Goal: Obtain resource: Obtain resource

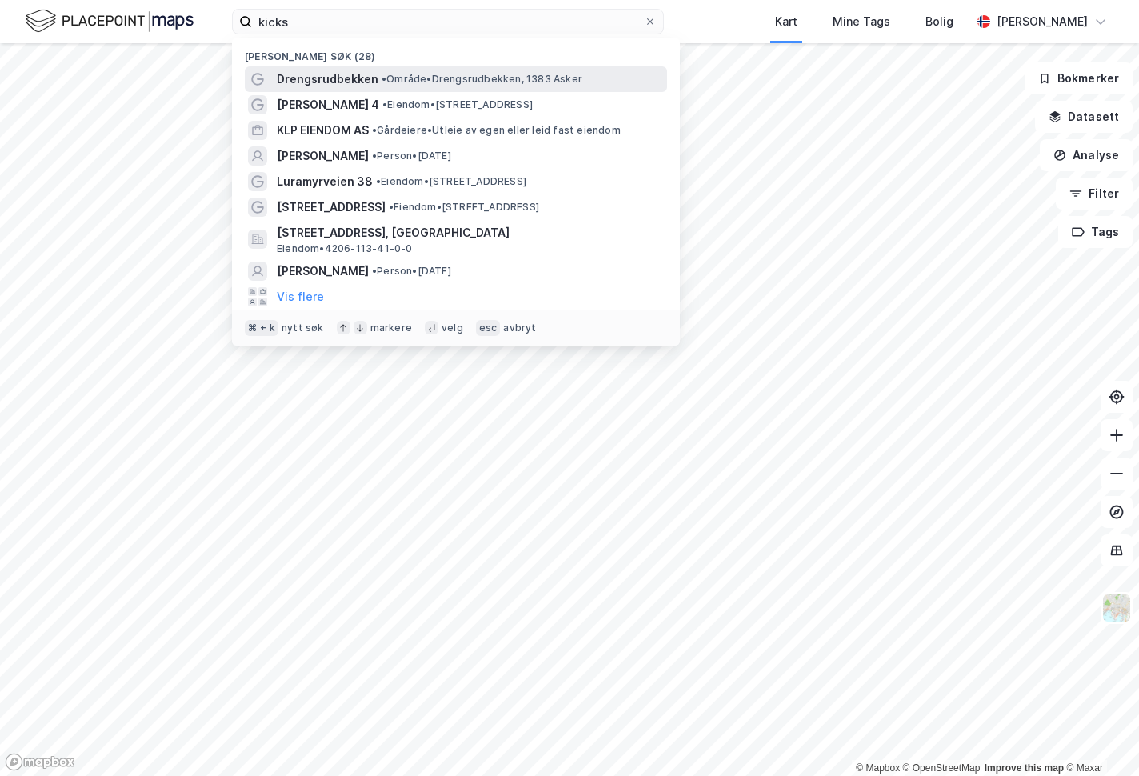
type input "kicks"
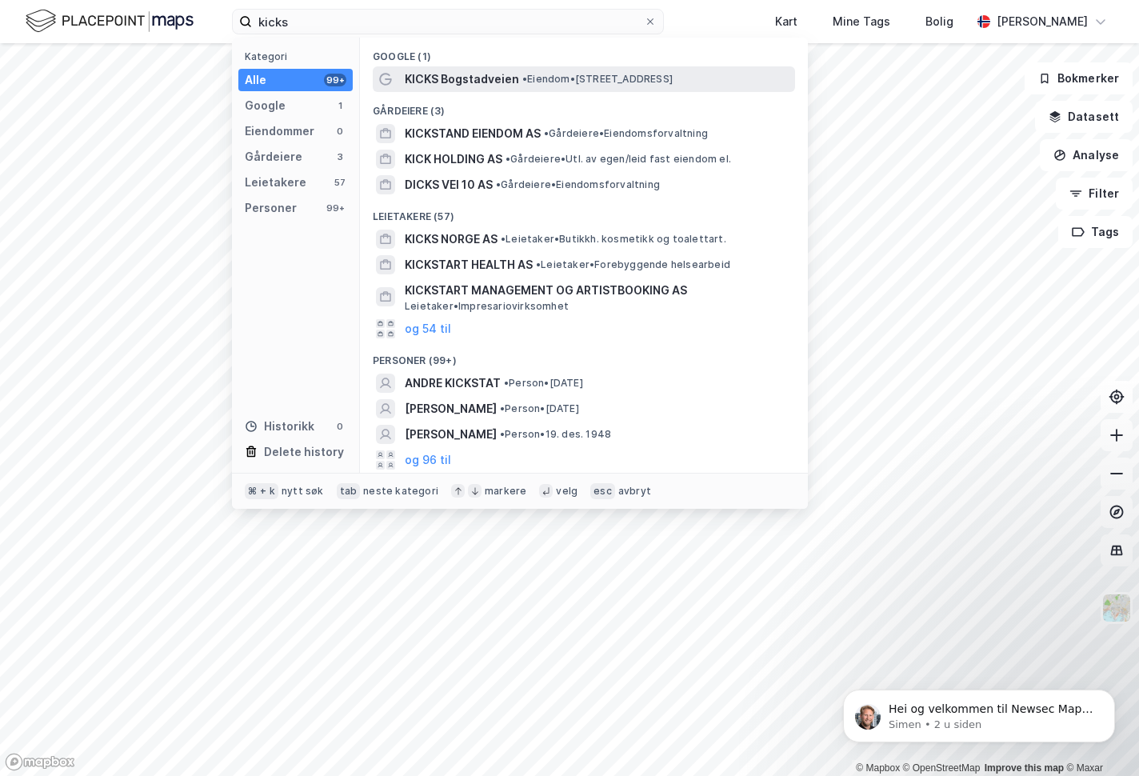
click at [454, 76] on span "KICKS Bogstadveien" at bounding box center [462, 79] width 114 height 19
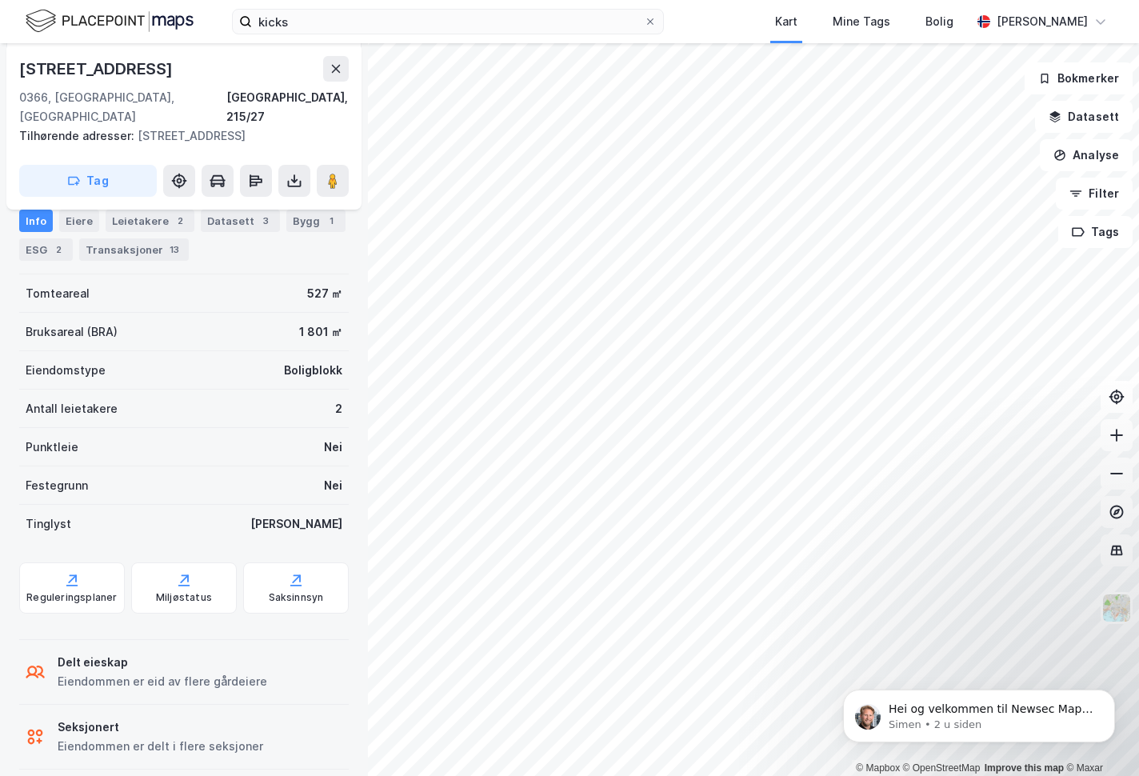
scroll to position [193, 0]
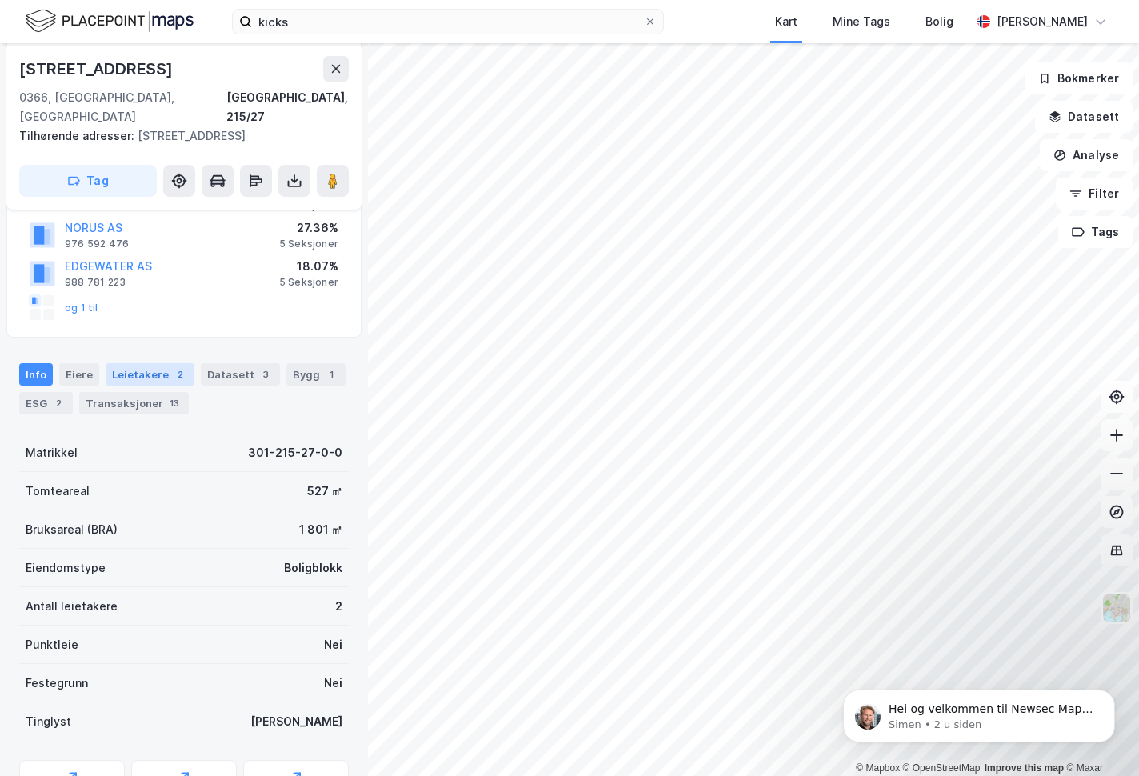
click at [157, 363] on div "Leietakere 2" at bounding box center [150, 374] width 89 height 22
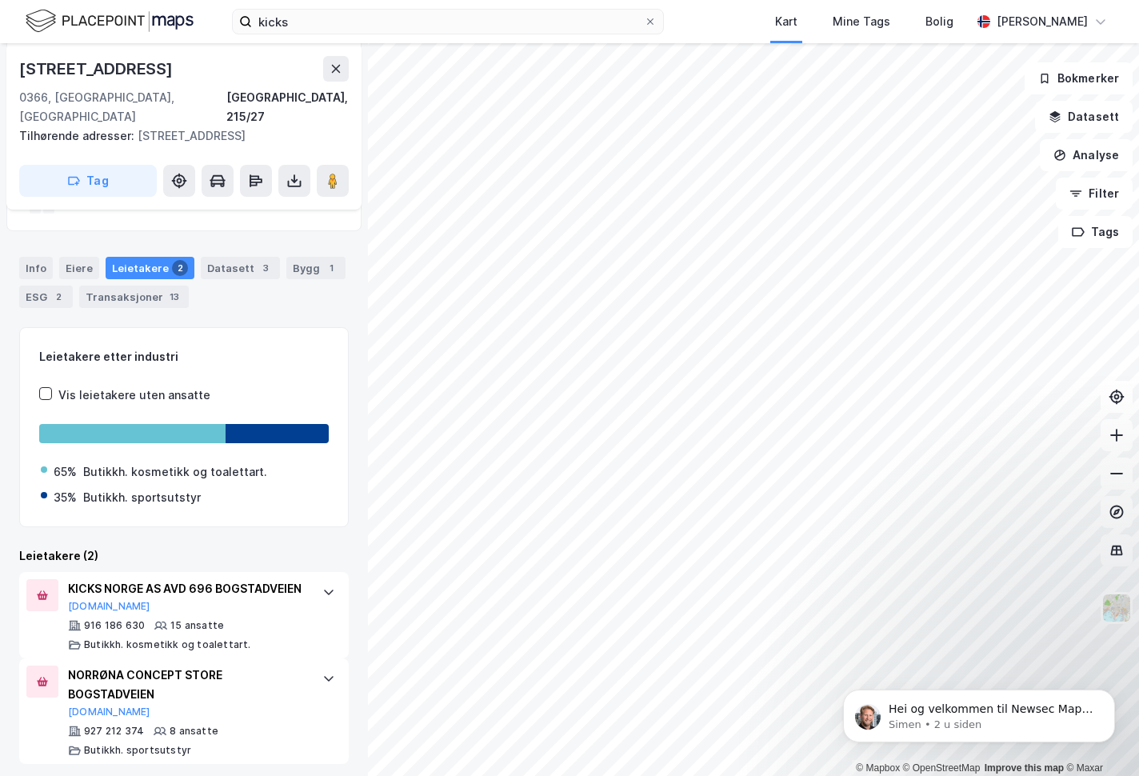
scroll to position [306, 0]
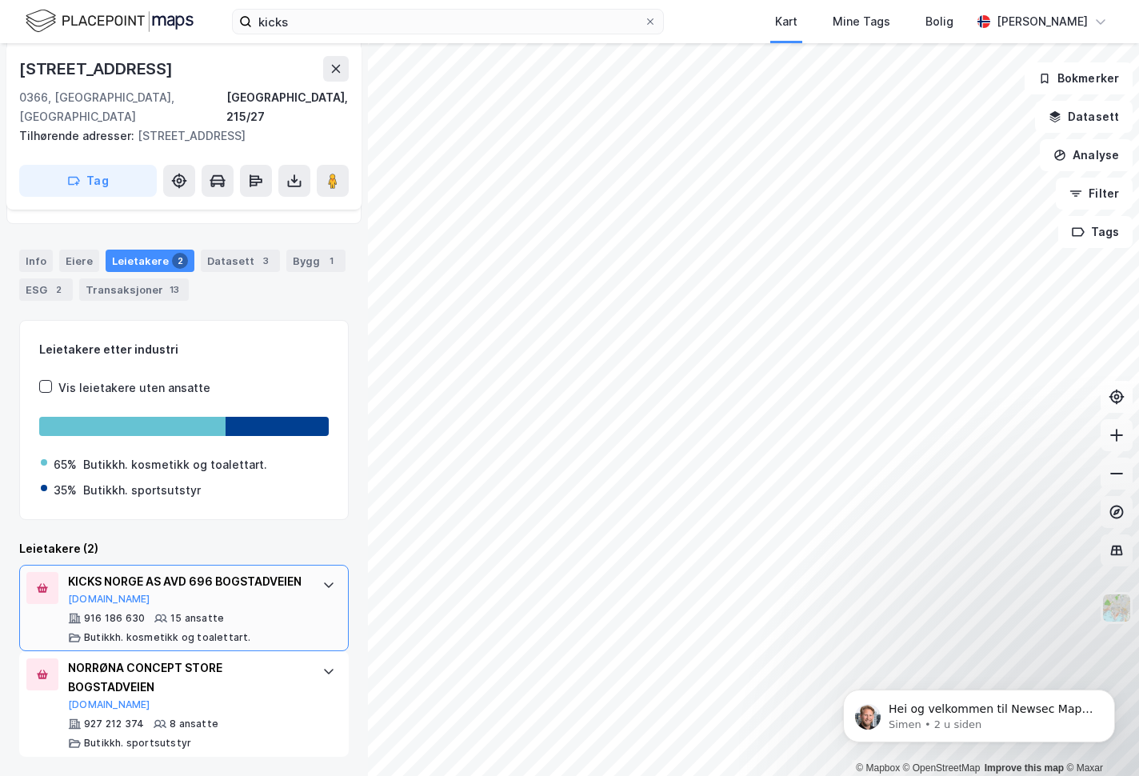
click at [114, 572] on div "KICKS NORGE AS AVD 696 BOGSTADVEIEN" at bounding box center [187, 581] width 238 height 19
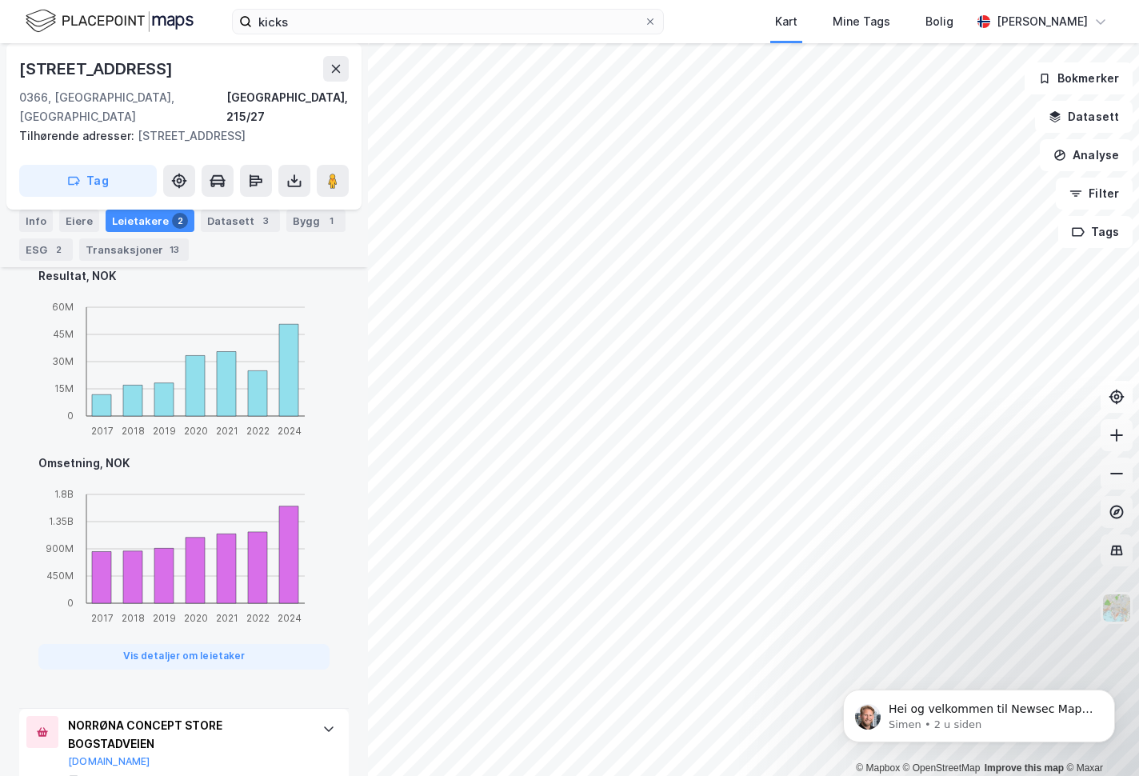
scroll to position [1045, 0]
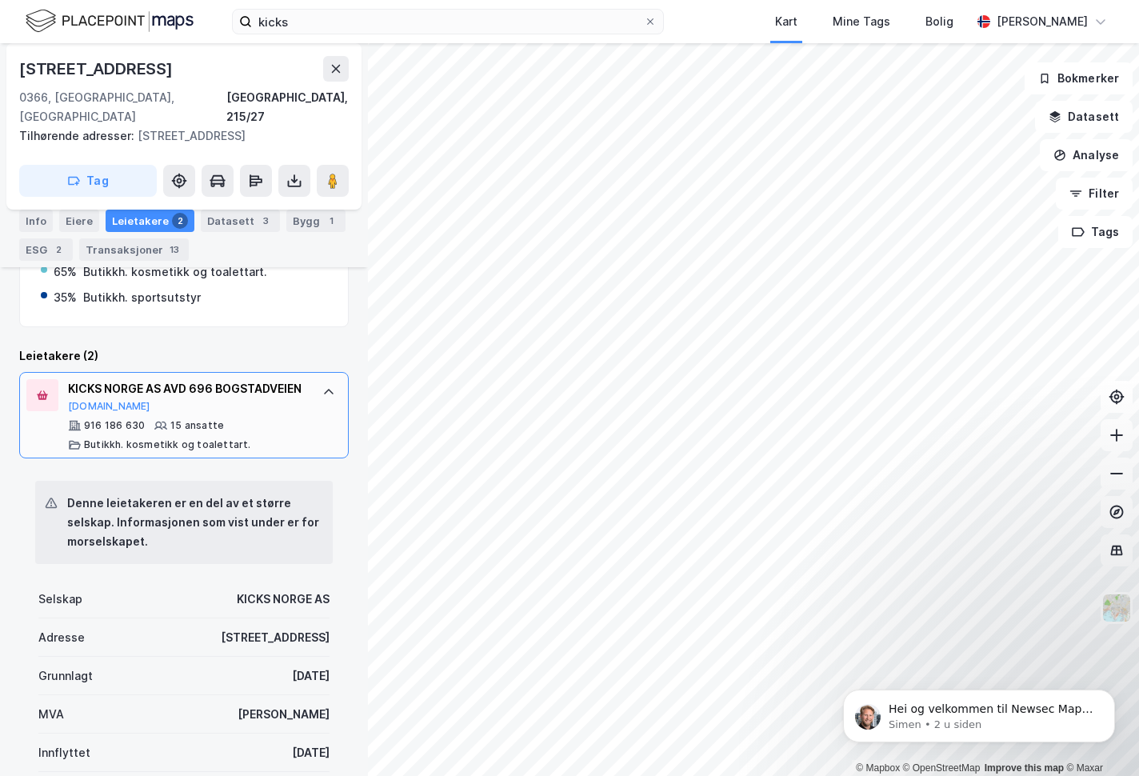
click at [130, 379] on div "KICKS NORGE AS AVD 696 BOGSTADVEIEN" at bounding box center [187, 388] width 238 height 19
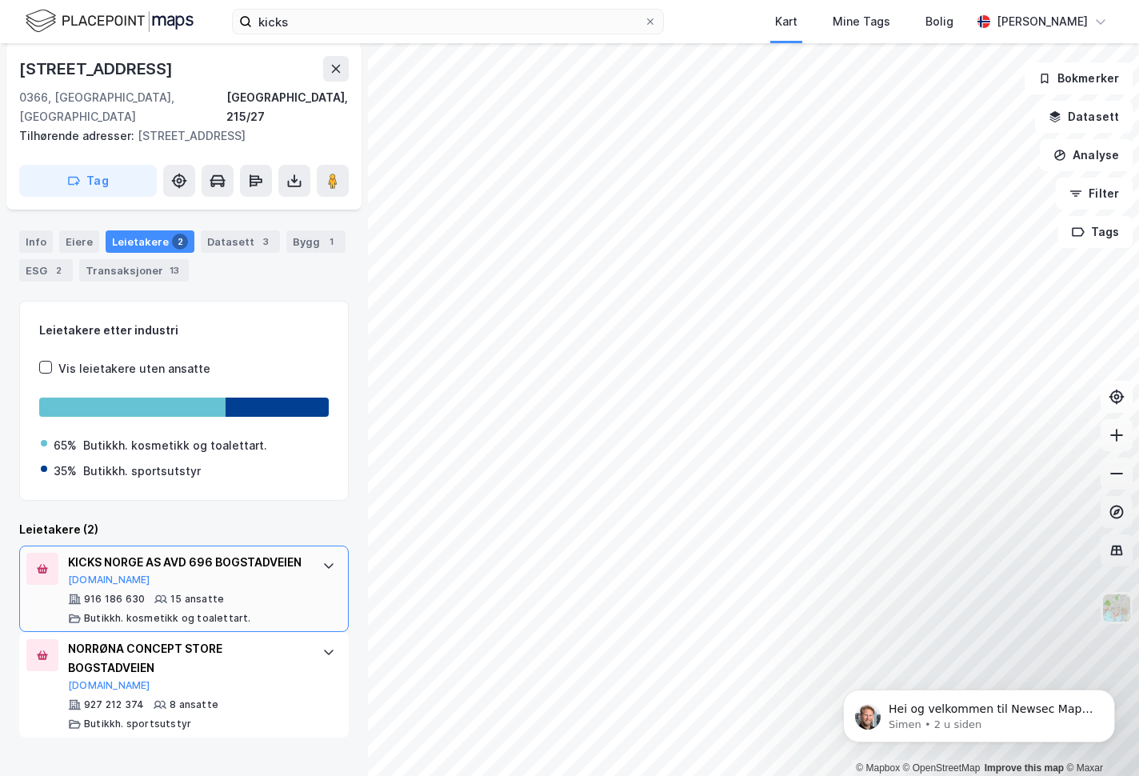
scroll to position [306, 0]
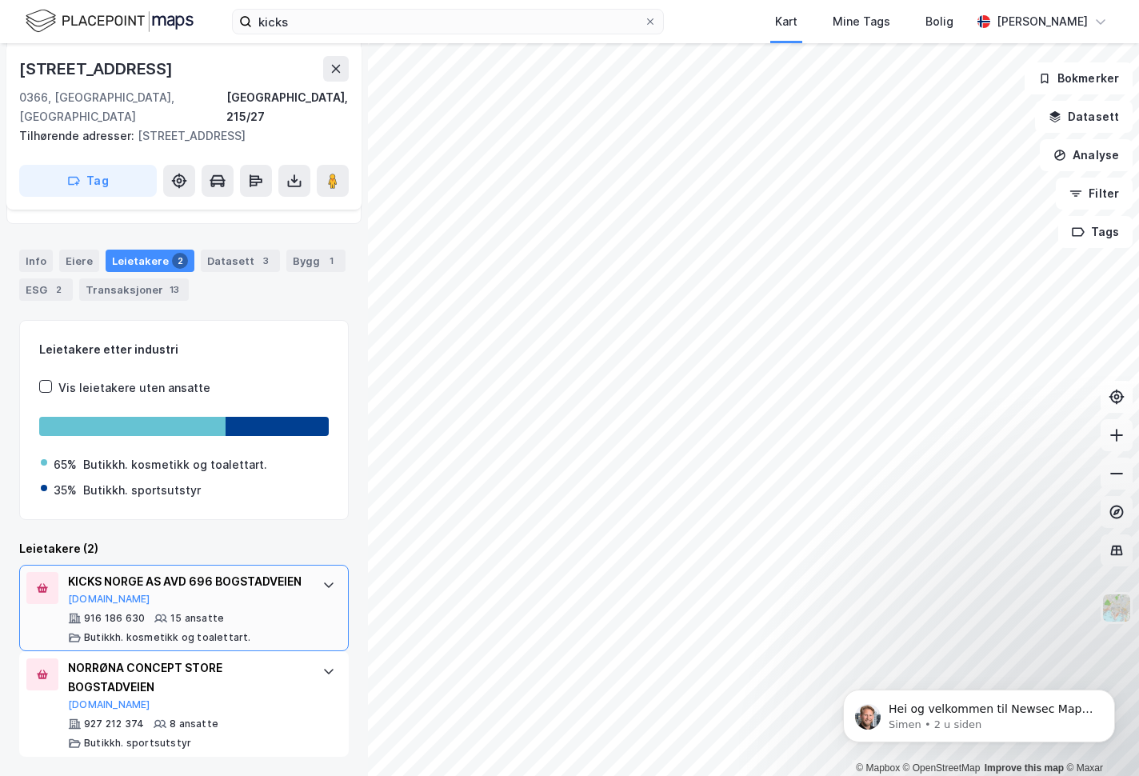
click at [119, 572] on div "KICKS NORGE AS AVD 696 BOGSTADVEIEN" at bounding box center [187, 581] width 238 height 19
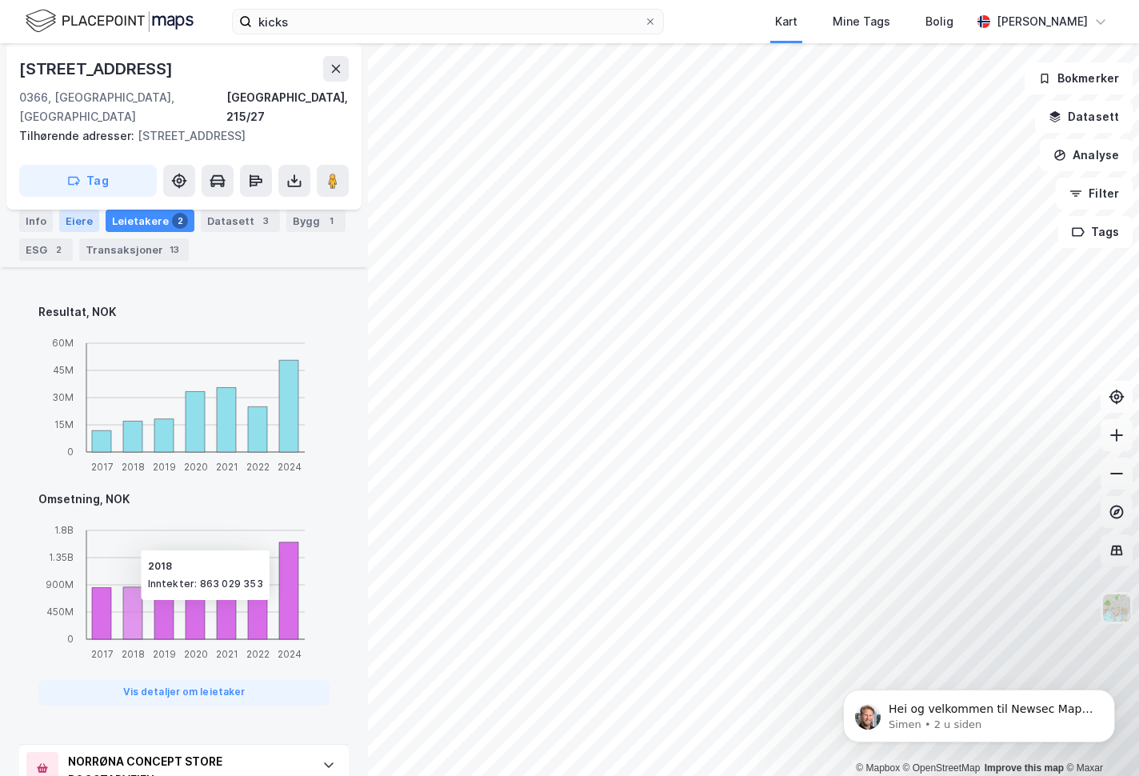
scroll to position [1165, 0]
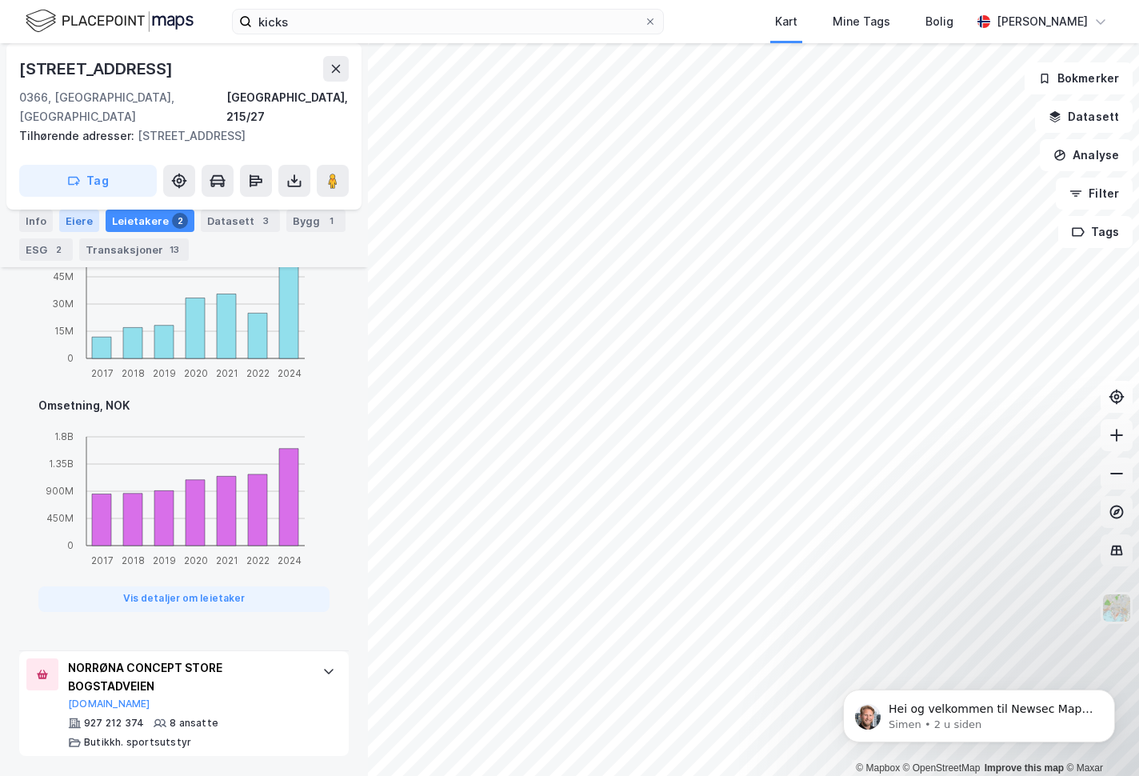
click at [81, 227] on div "Eiere" at bounding box center [79, 221] width 40 height 22
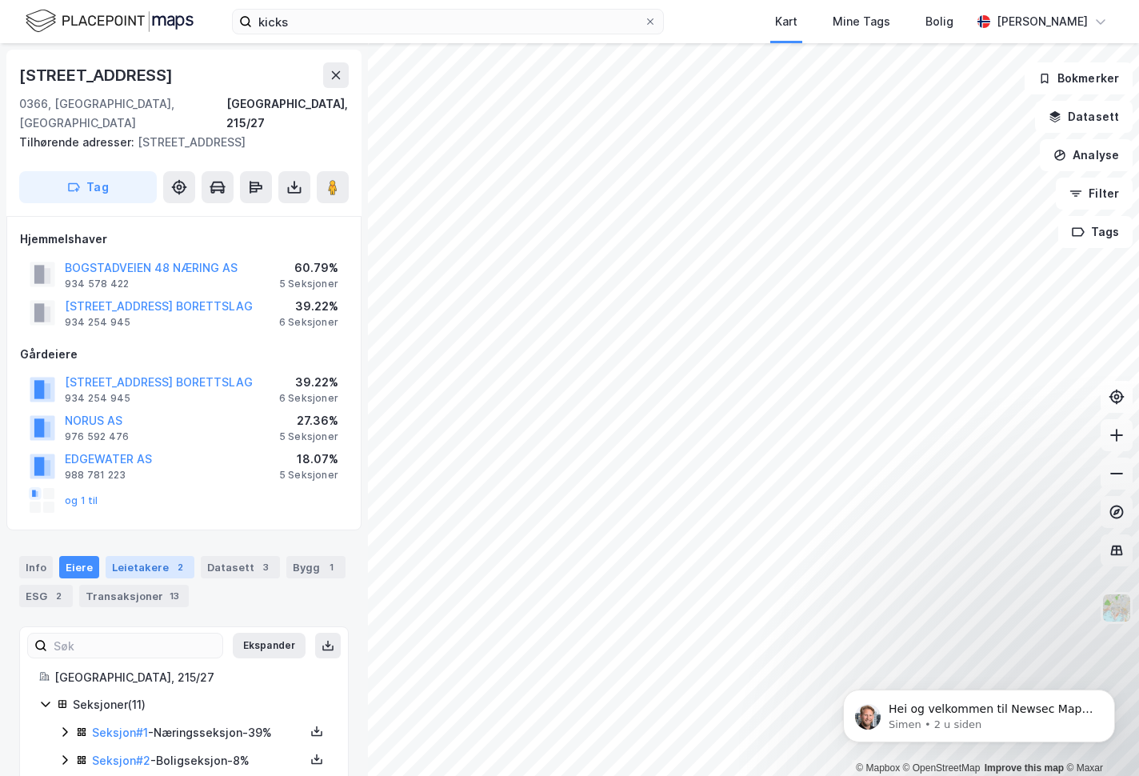
click at [157, 556] on div "Leietakere 2" at bounding box center [150, 567] width 89 height 22
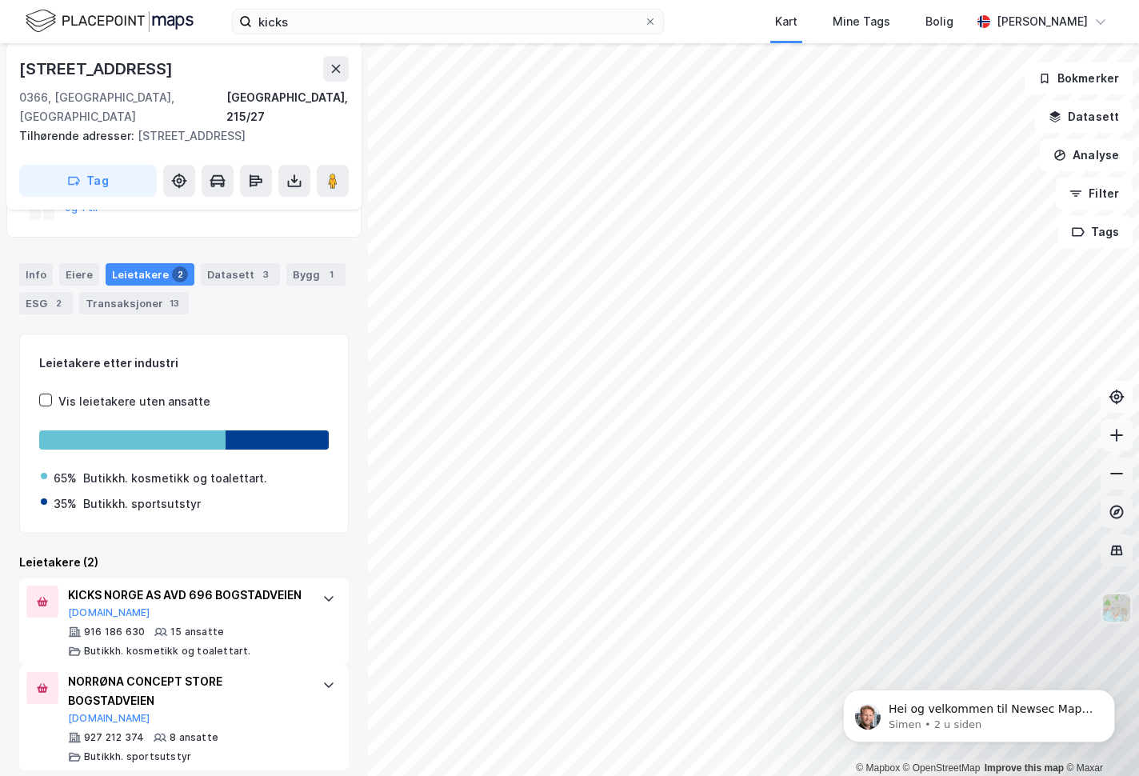
scroll to position [306, 0]
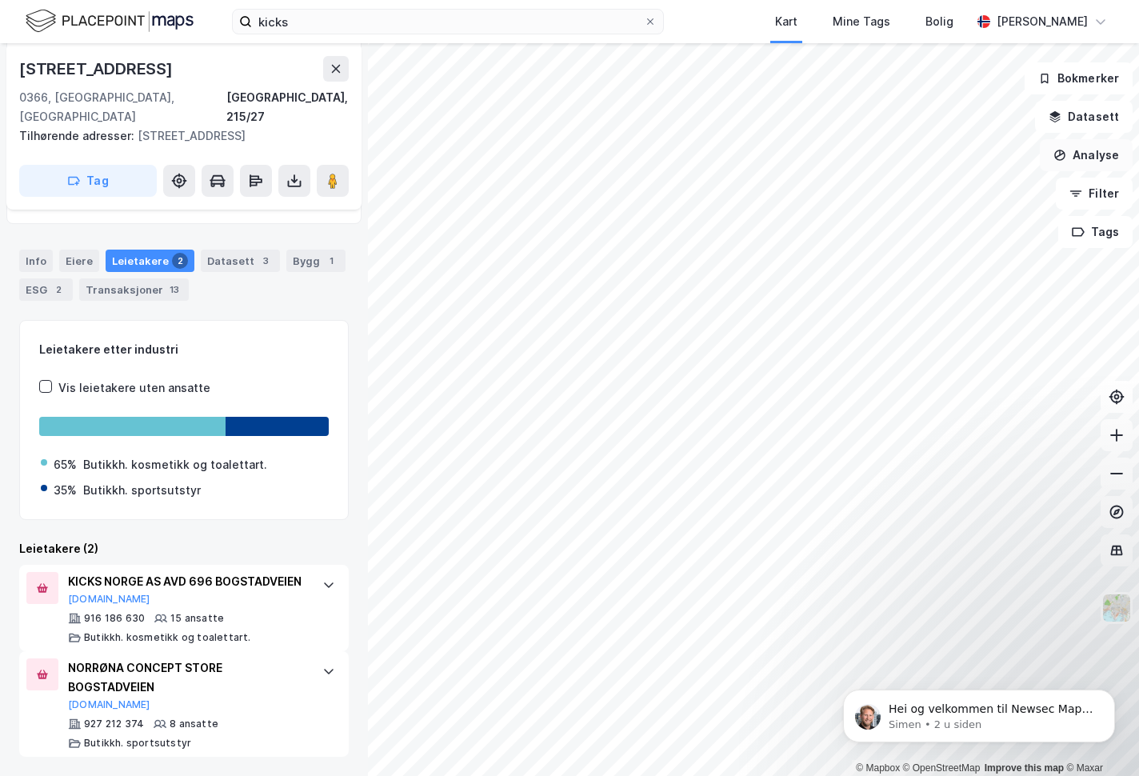
click at [1091, 160] on button "Analyse" at bounding box center [1086, 155] width 93 height 32
click at [258, 342] on div "Leietakere etter industri Vis leietakere uten ansatte 65% Butikkh. kosmetikk og…" at bounding box center [184, 420] width 290 height 160
click at [220, 250] on div "Datasett 3" at bounding box center [240, 261] width 79 height 22
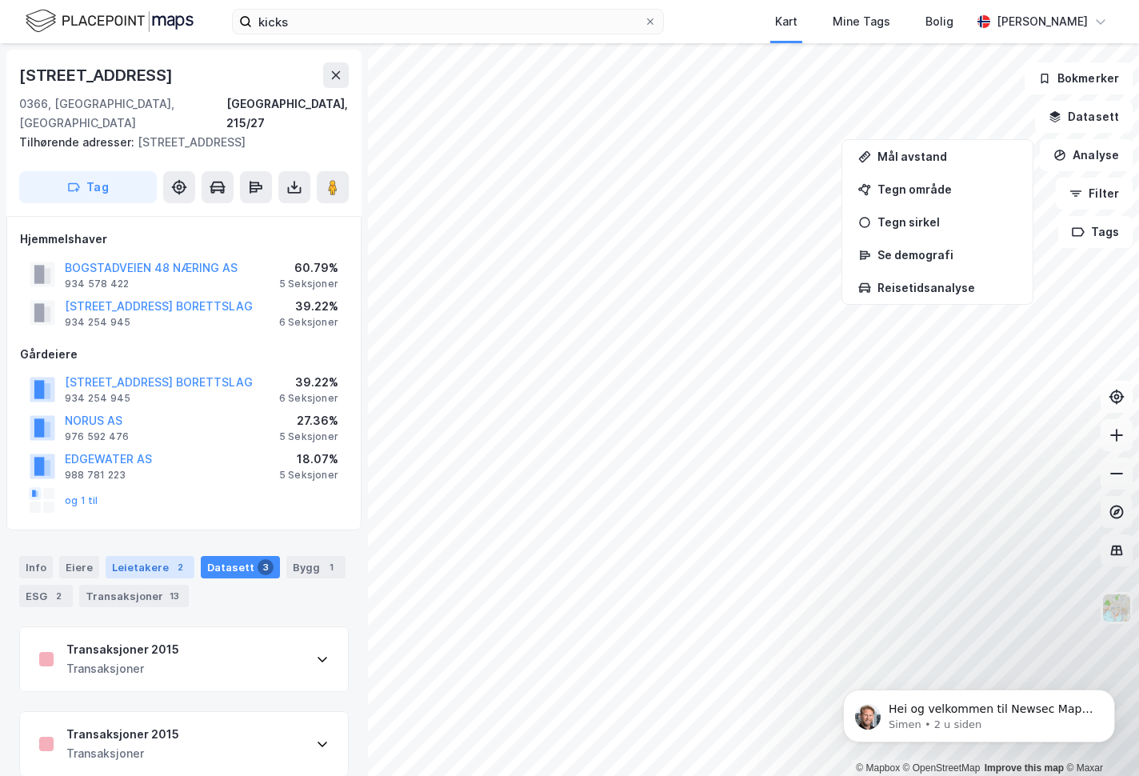
click at [144, 556] on div "Leietakere 2" at bounding box center [150, 567] width 89 height 22
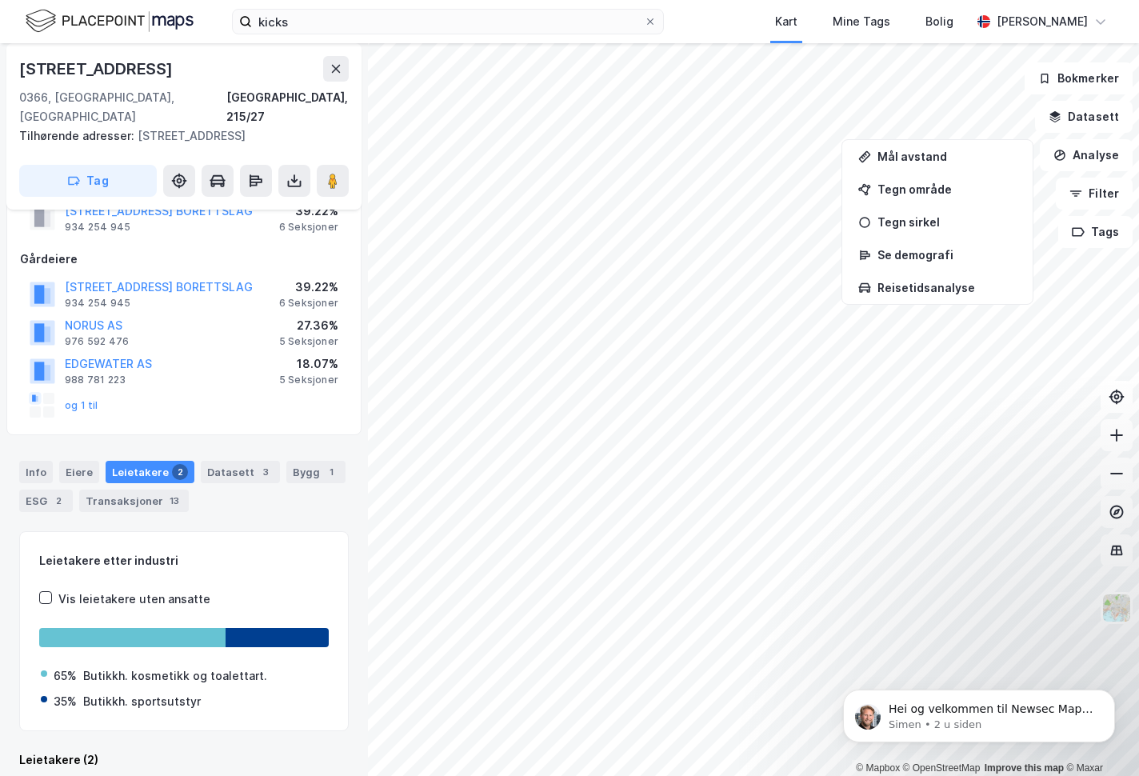
scroll to position [306, 0]
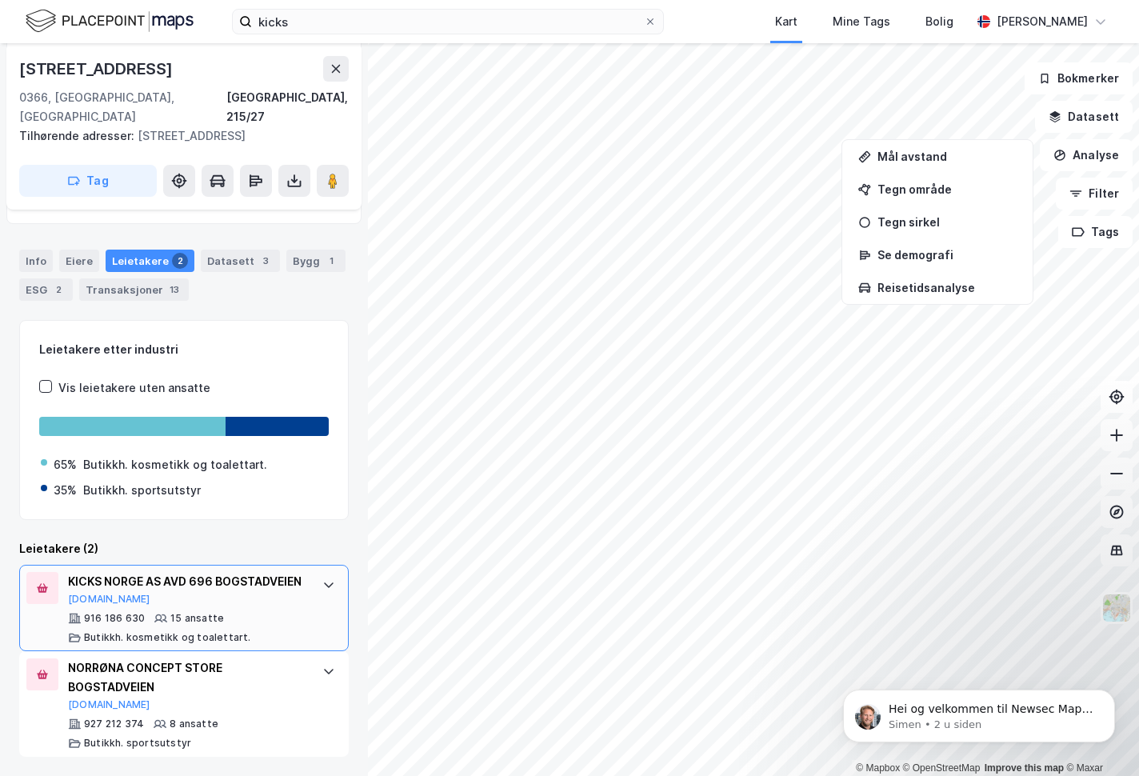
click at [324, 582] on icon at bounding box center [329, 585] width 10 height 6
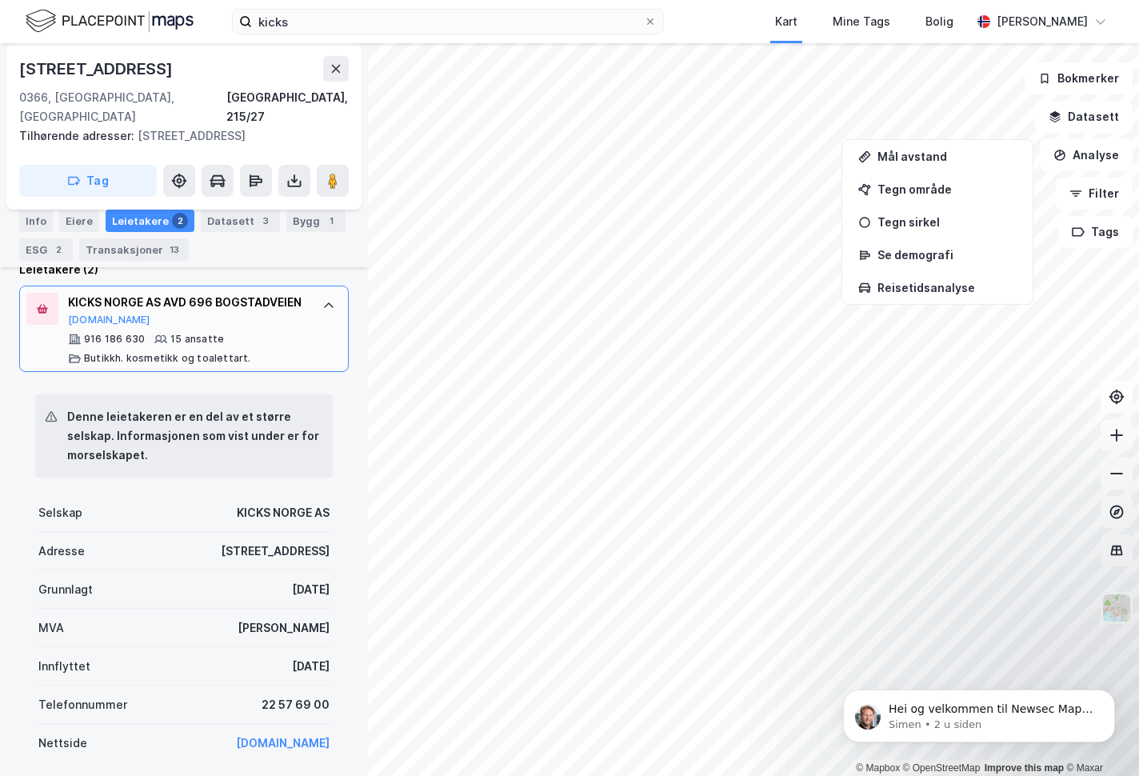
scroll to position [582, 0]
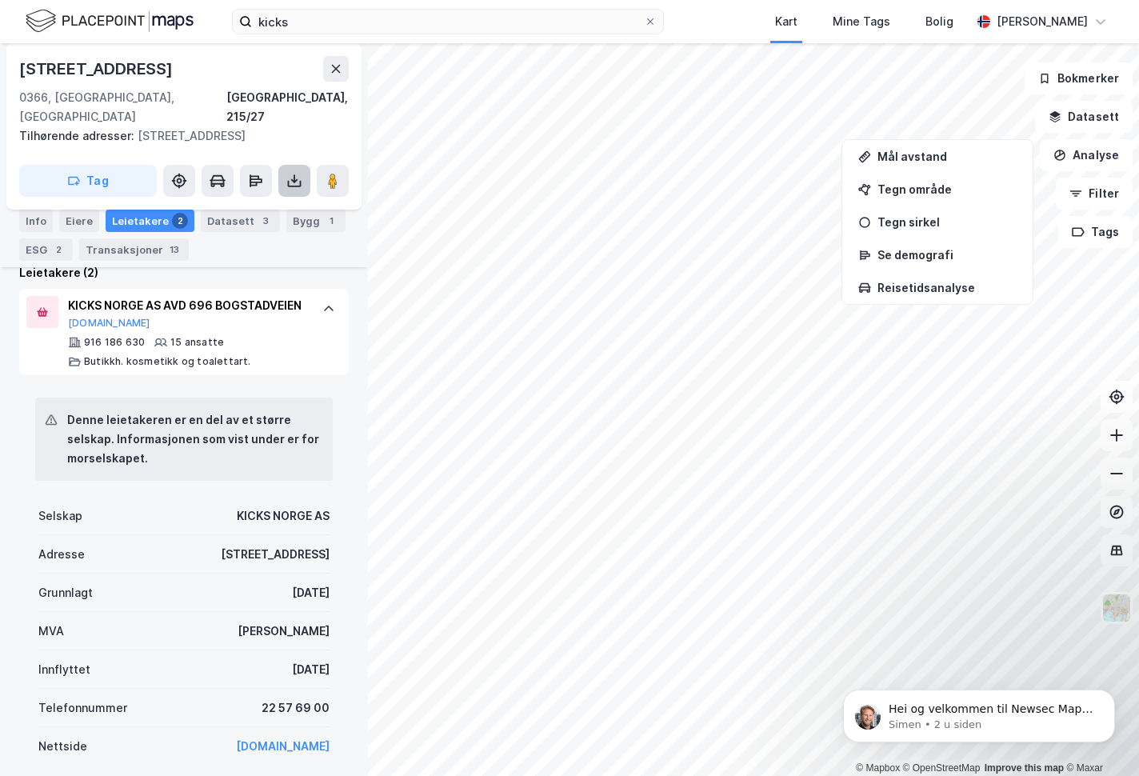
click at [296, 178] on icon at bounding box center [294, 180] width 6 height 4
click at [252, 175] on icon at bounding box center [255, 177] width 10 height 5
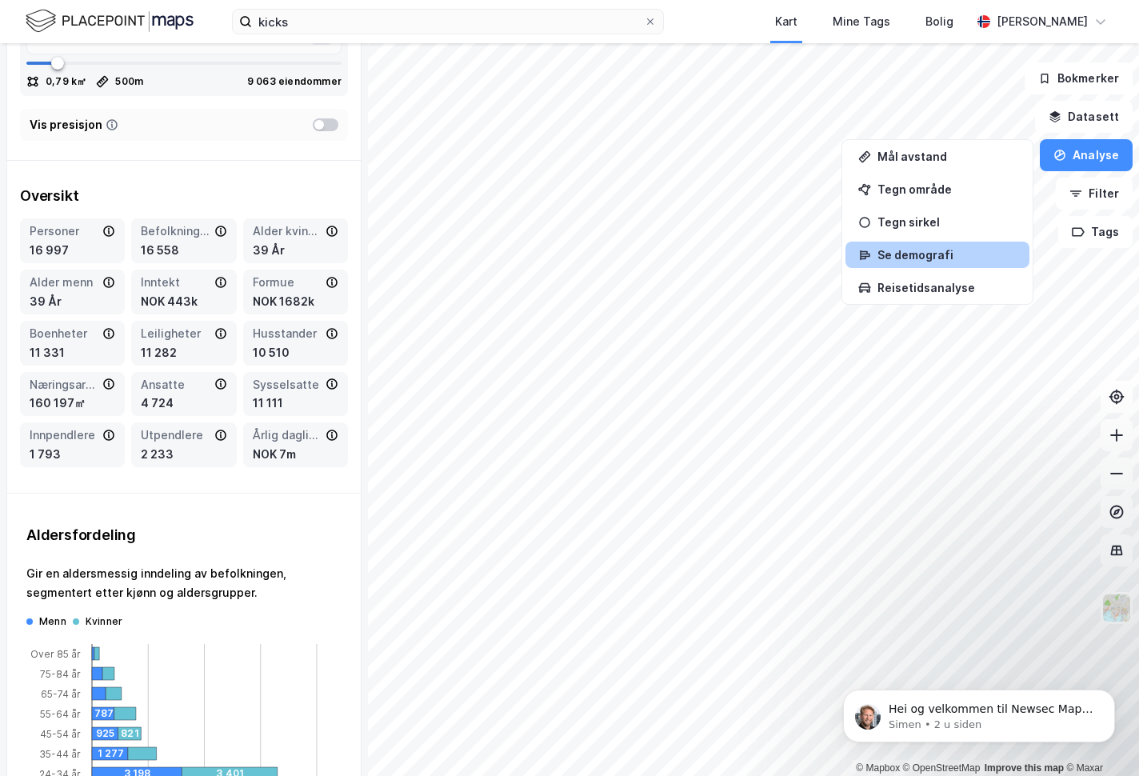
scroll to position [0, 0]
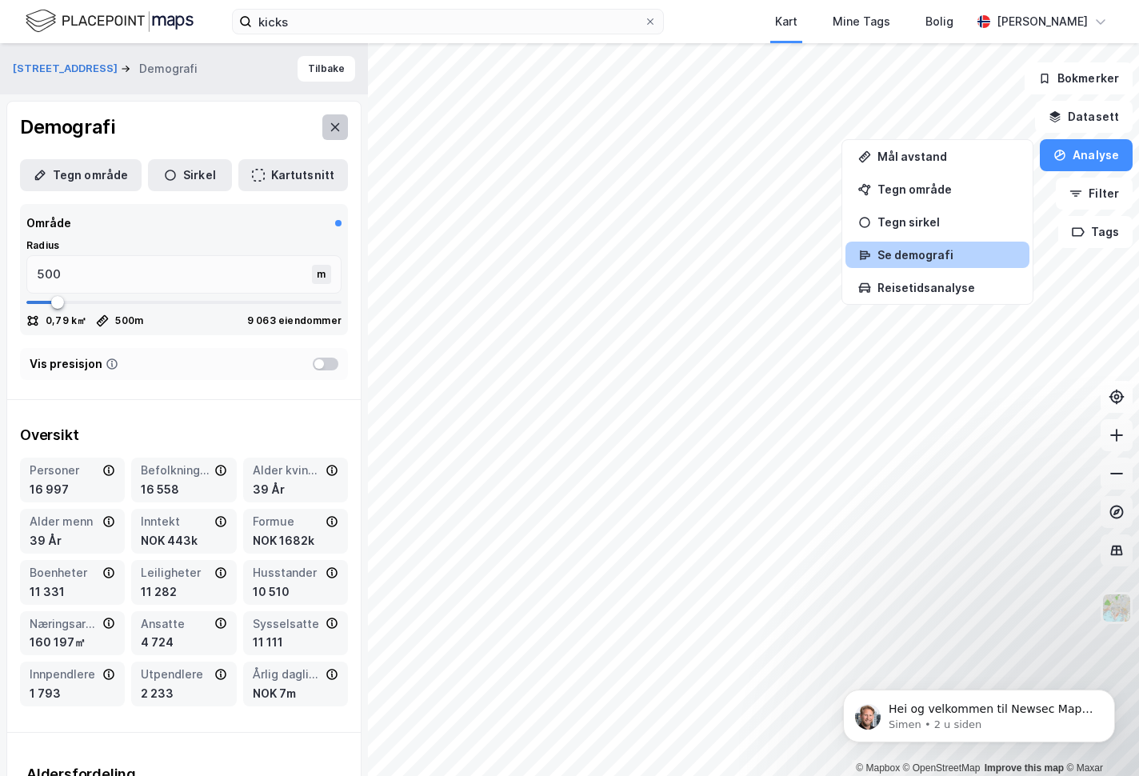
click at [329, 125] on icon at bounding box center [335, 127] width 13 height 13
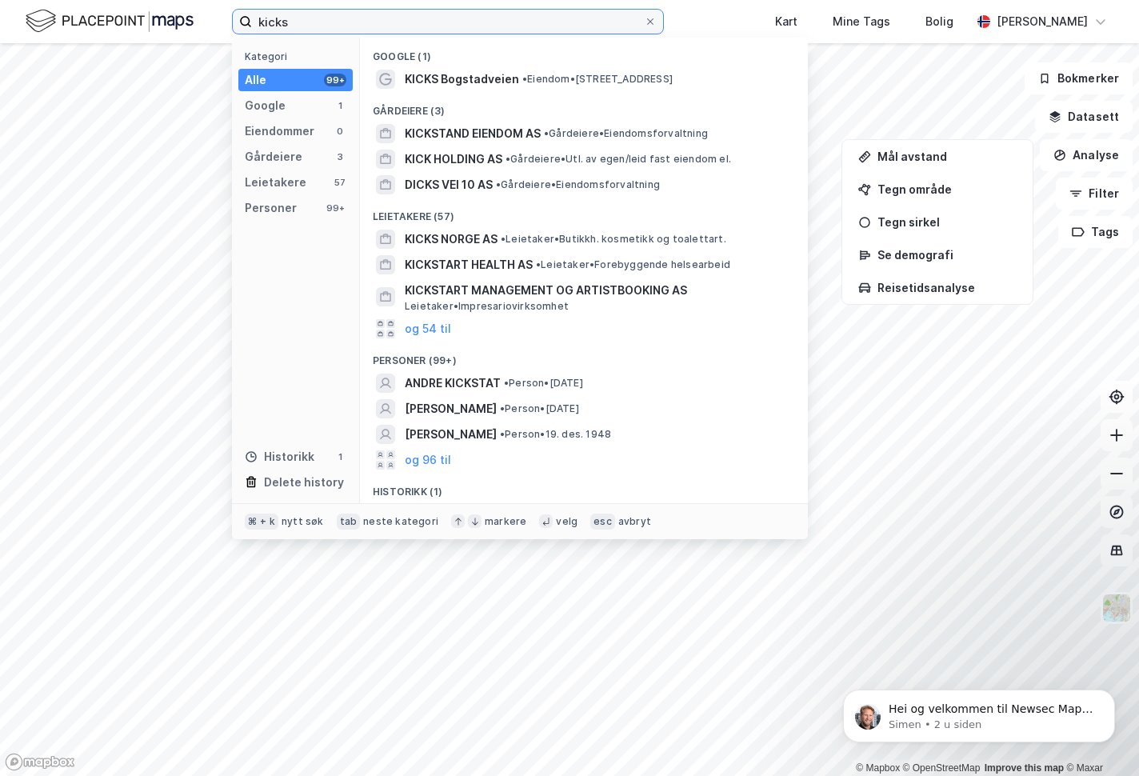
click at [338, 26] on input "kicks" at bounding box center [448, 22] width 392 height 24
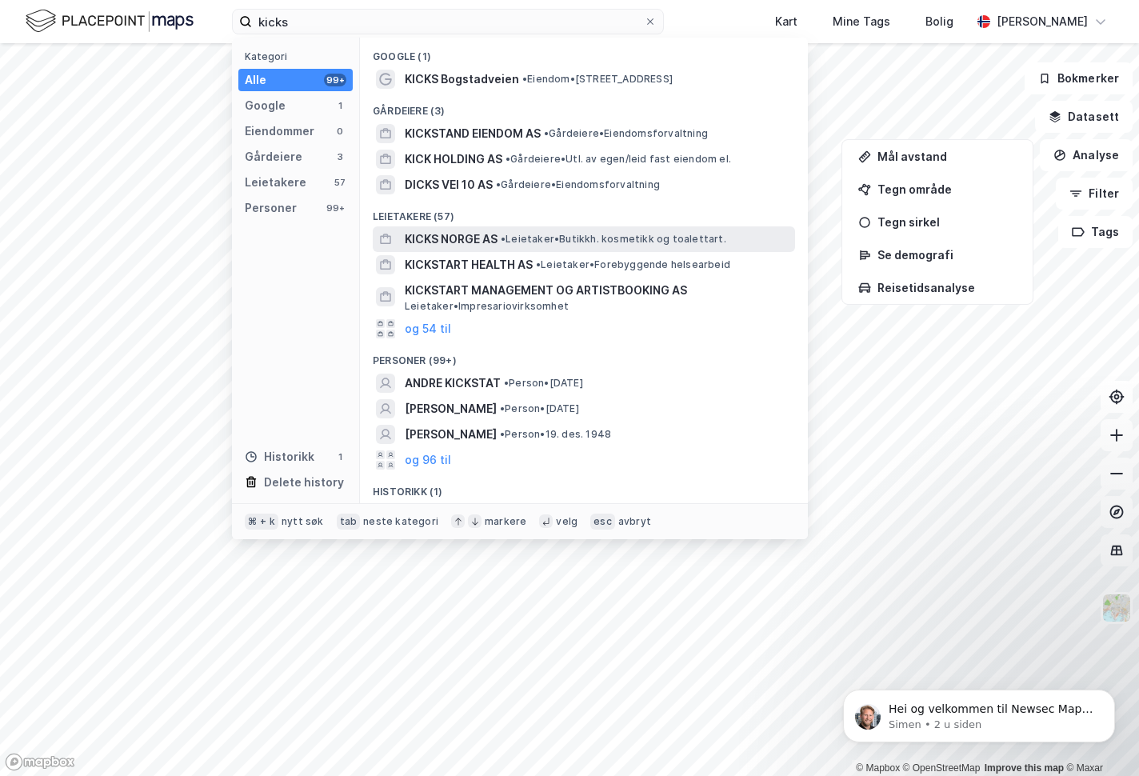
click at [434, 232] on span "KICKS NORGE AS" at bounding box center [451, 239] width 93 height 19
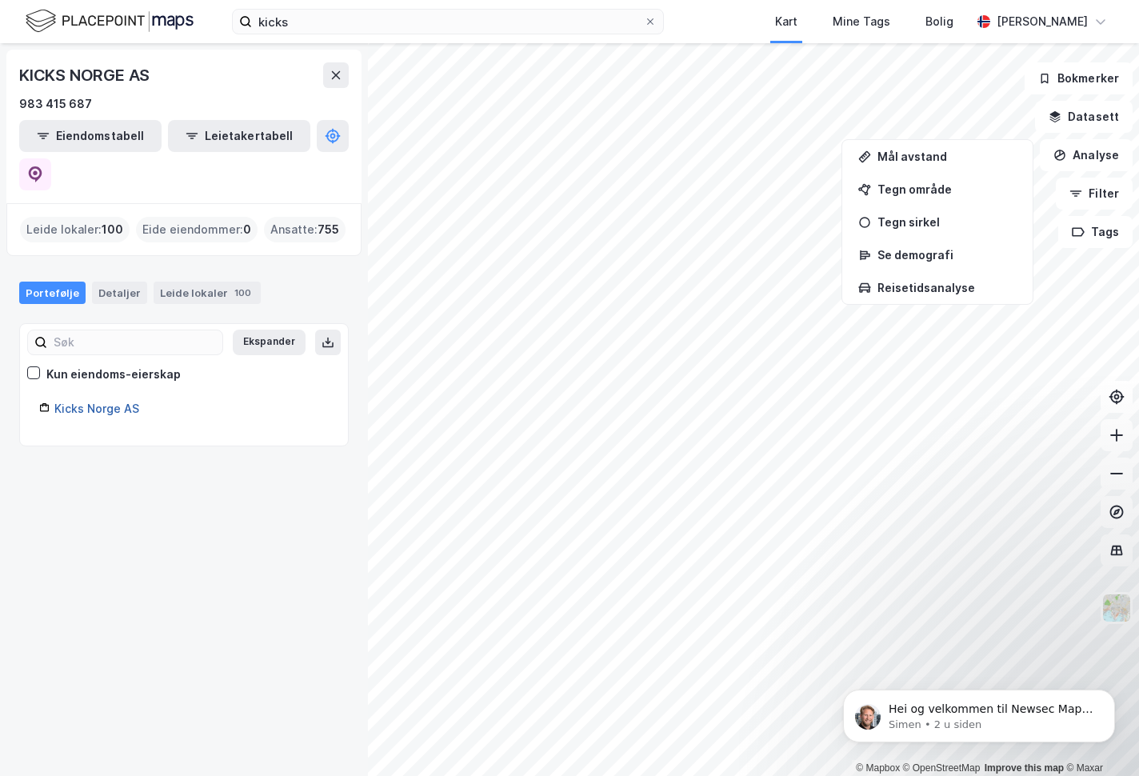
click at [98, 402] on link "Kicks Norge AS" at bounding box center [96, 409] width 85 height 14
click at [1104, 118] on button "Datasett" at bounding box center [1084, 117] width 98 height 32
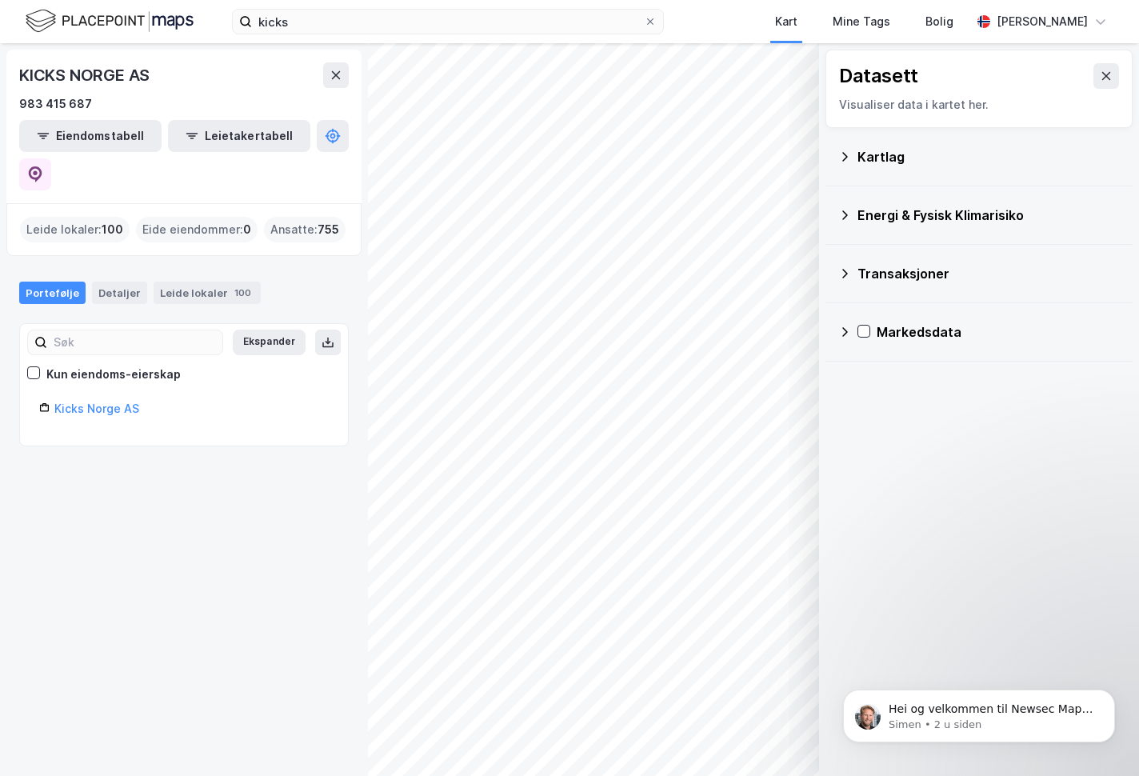
click at [878, 274] on div "Transaksjoner" at bounding box center [988, 273] width 262 height 19
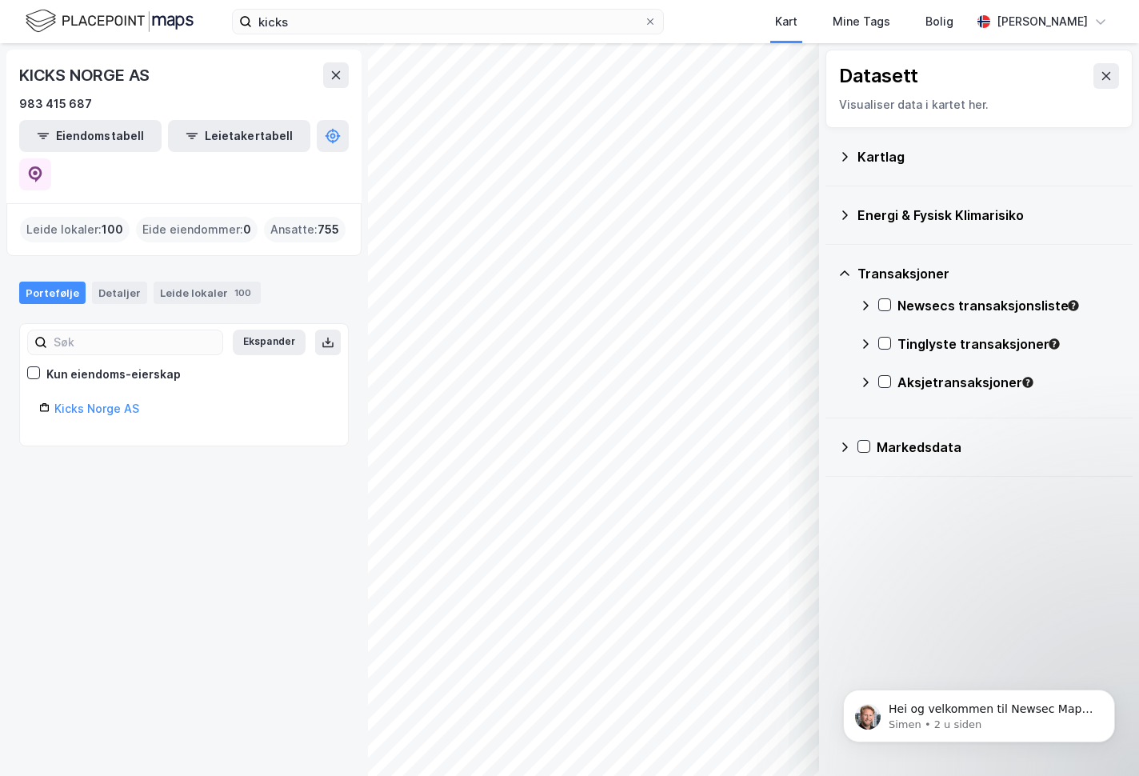
click at [869, 217] on div "Energi & Fysisk Klimarisiko" at bounding box center [988, 215] width 262 height 19
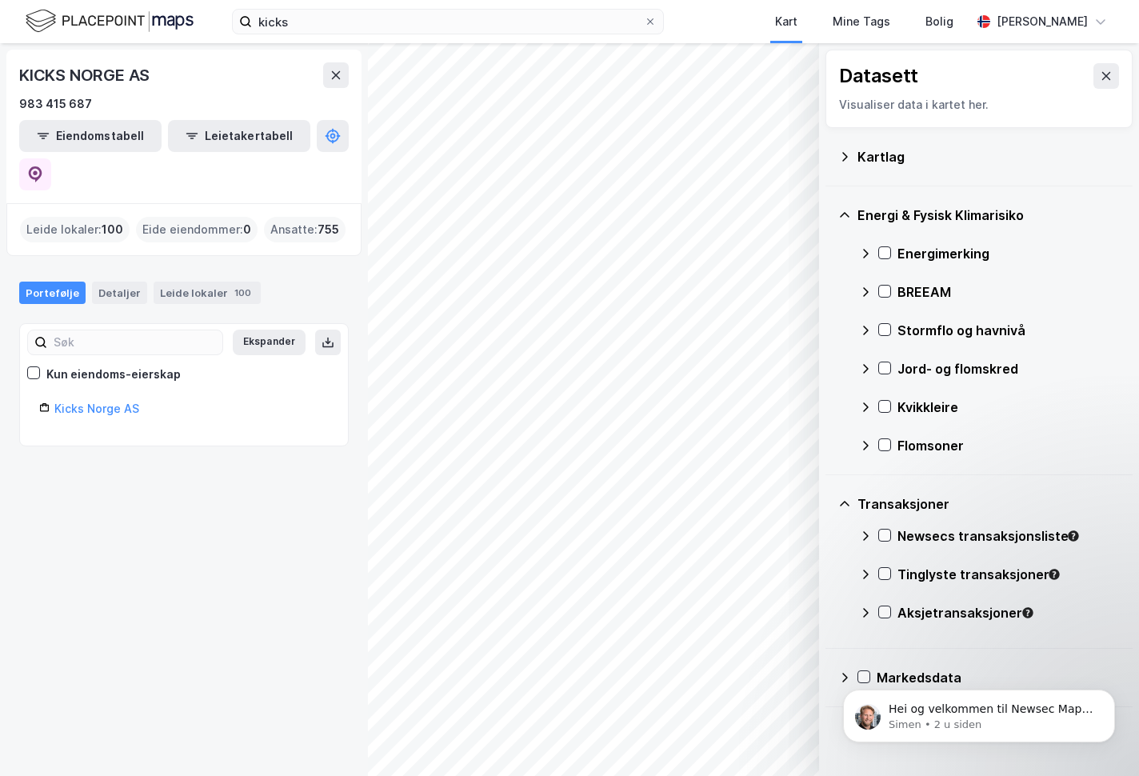
click at [859, 159] on div "Kartlag" at bounding box center [988, 156] width 262 height 19
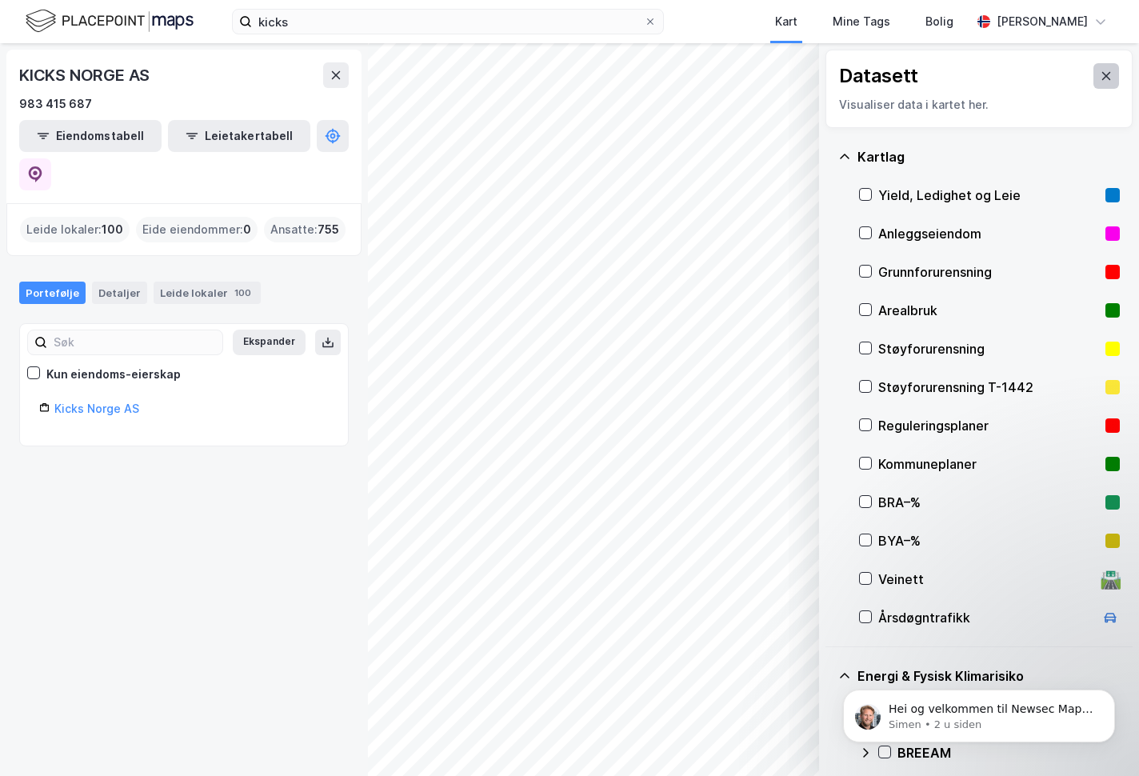
click at [1093, 75] on button at bounding box center [1106, 76] width 26 height 26
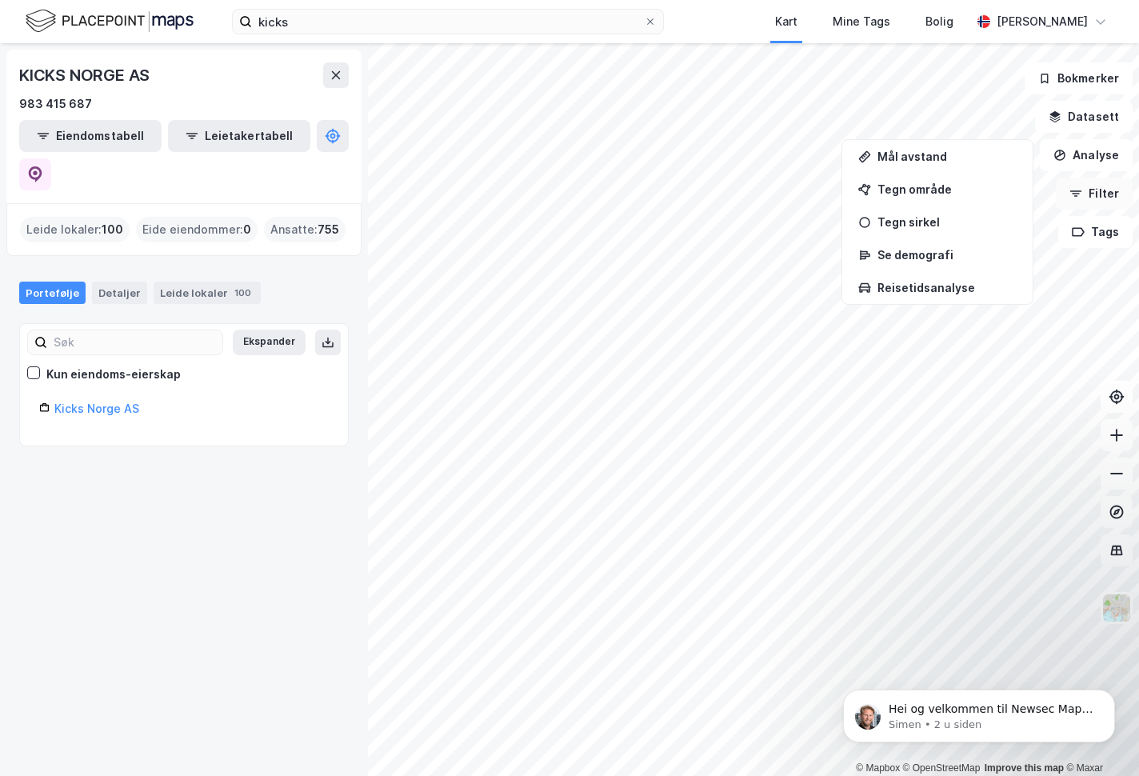
click at [1097, 194] on button "Filter" at bounding box center [1094, 194] width 77 height 32
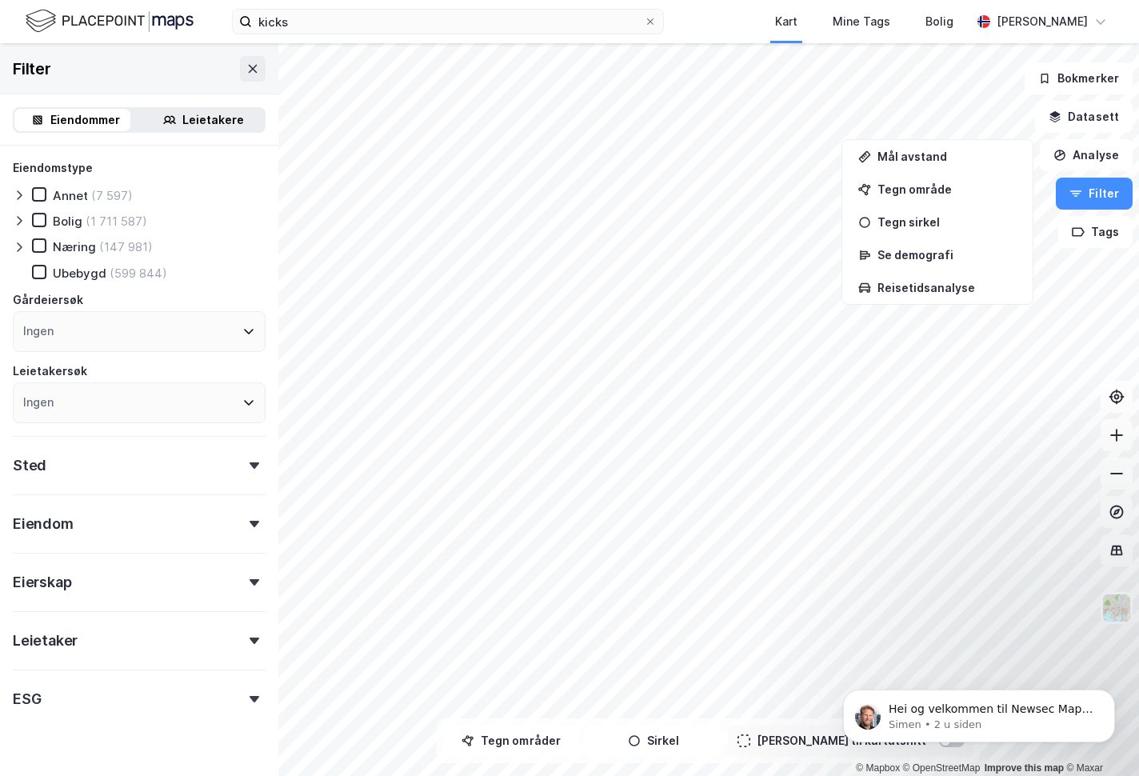
click at [173, 642] on div "Leietaker" at bounding box center [139, 634] width 253 height 46
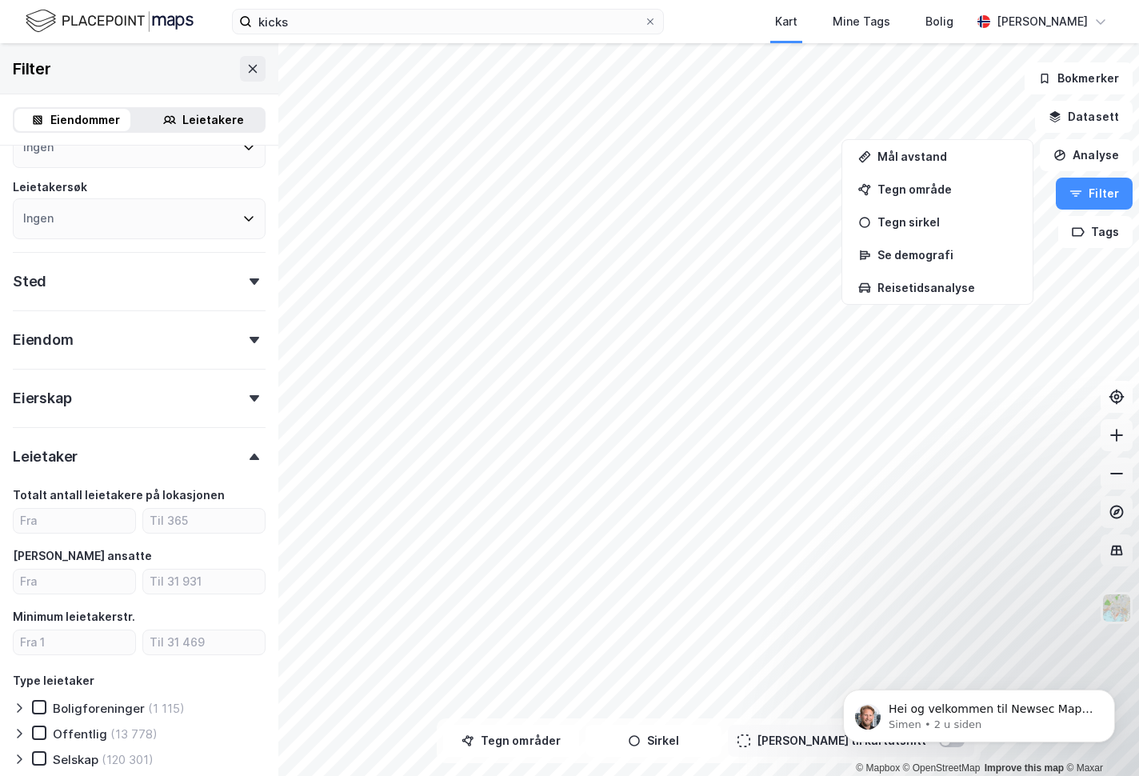
scroll to position [198, 0]
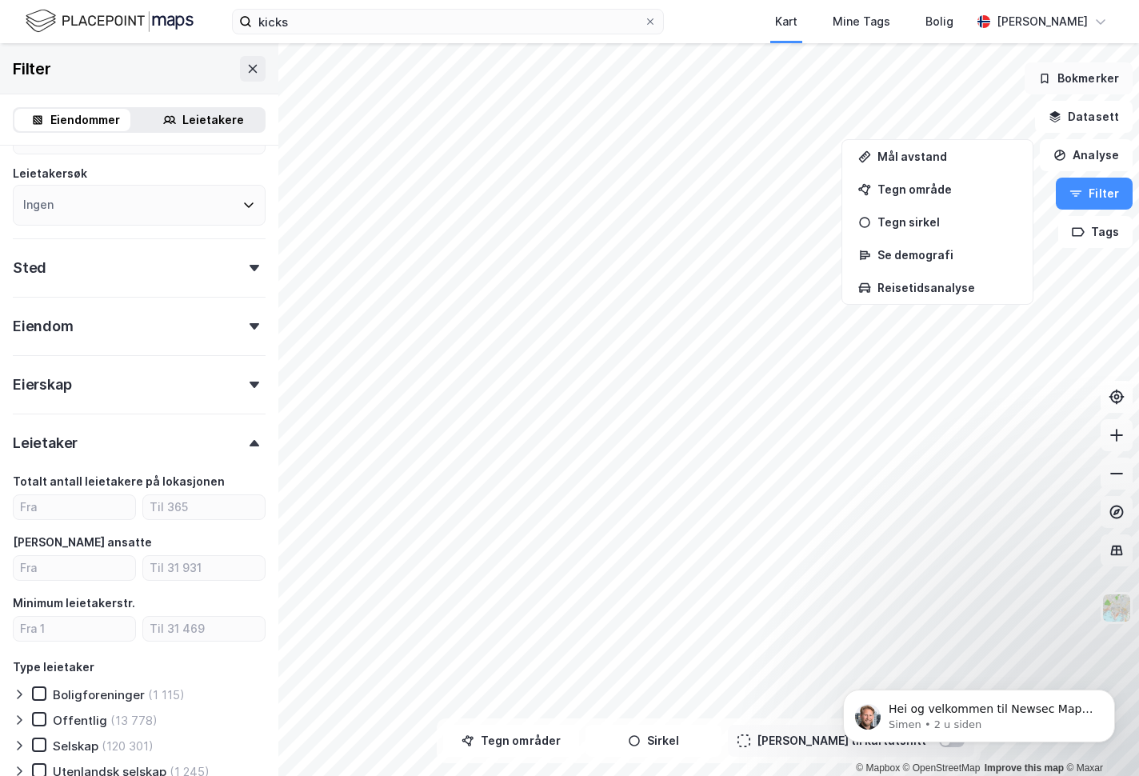
click at [1075, 70] on button "Bokmerker" at bounding box center [1079, 78] width 108 height 32
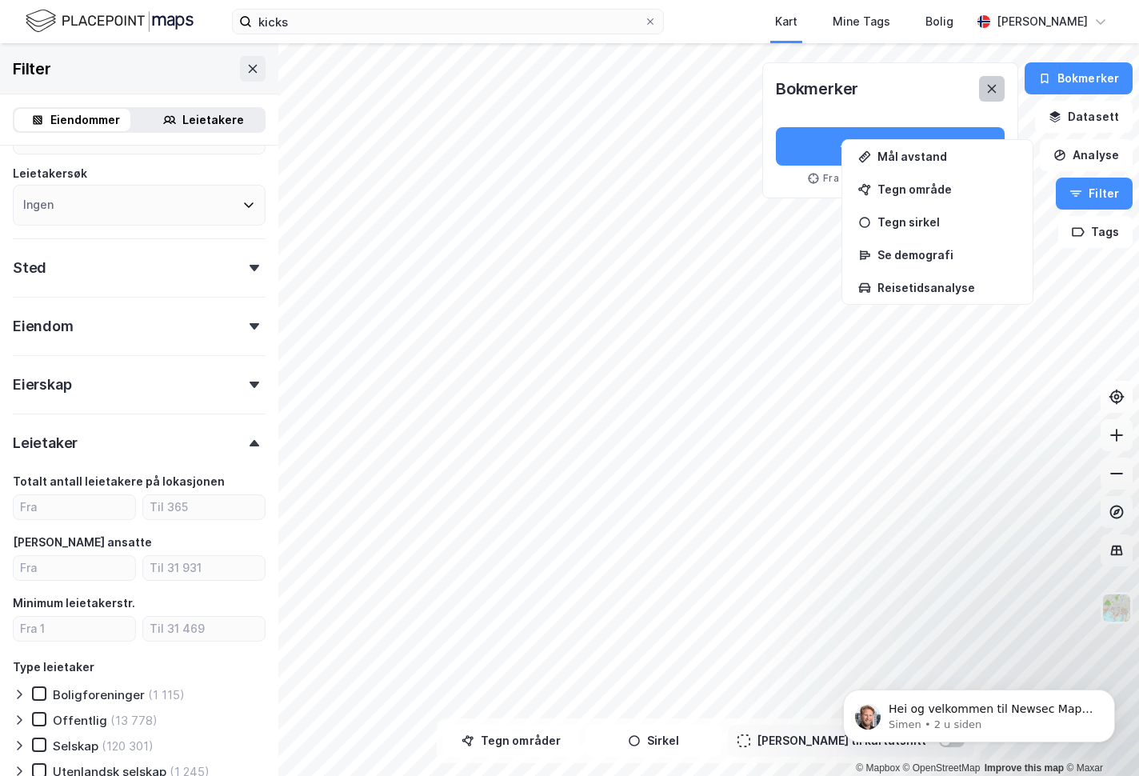
click at [995, 92] on icon at bounding box center [991, 88] width 13 height 13
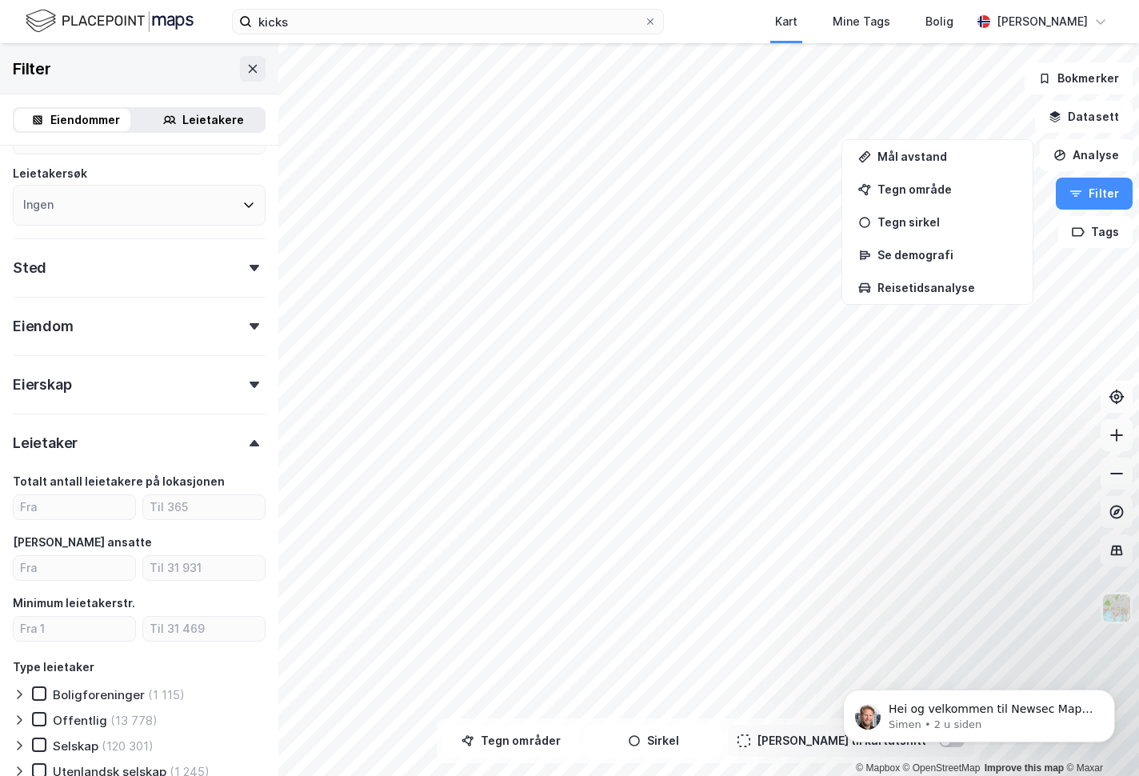
click at [174, 124] on div "Leietakere" at bounding box center [203, 120] width 122 height 22
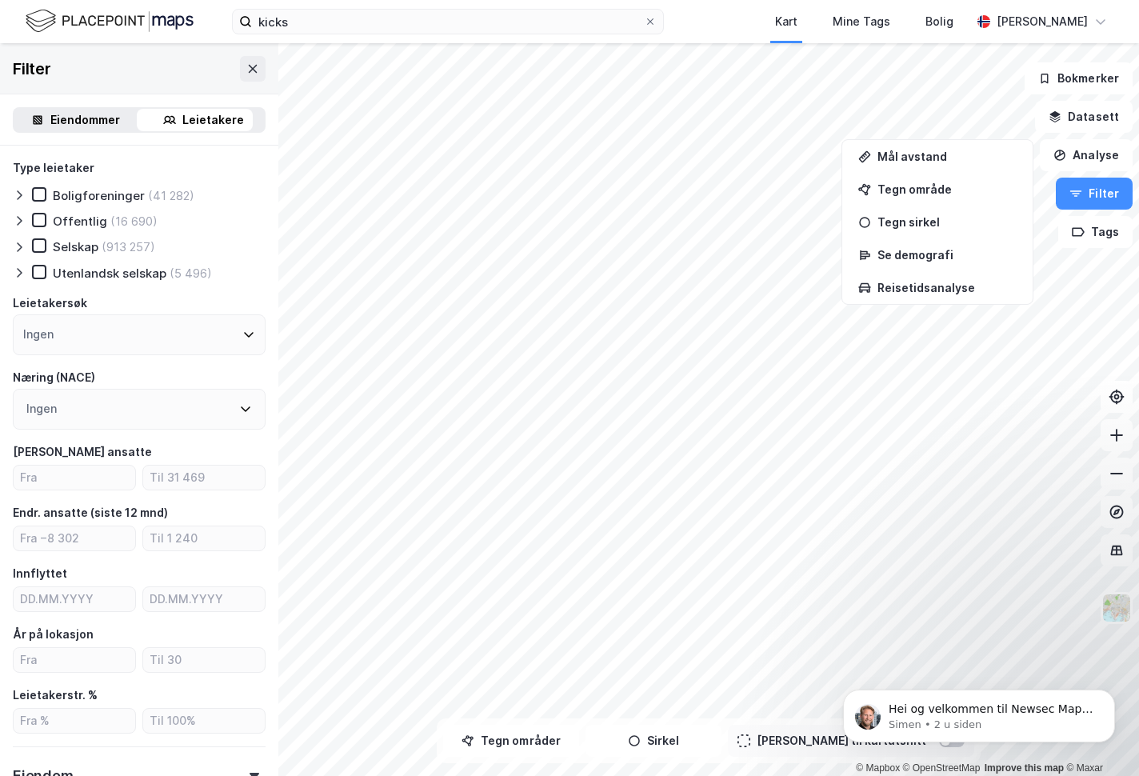
click at [125, 325] on div "Ingen" at bounding box center [139, 334] width 253 height 41
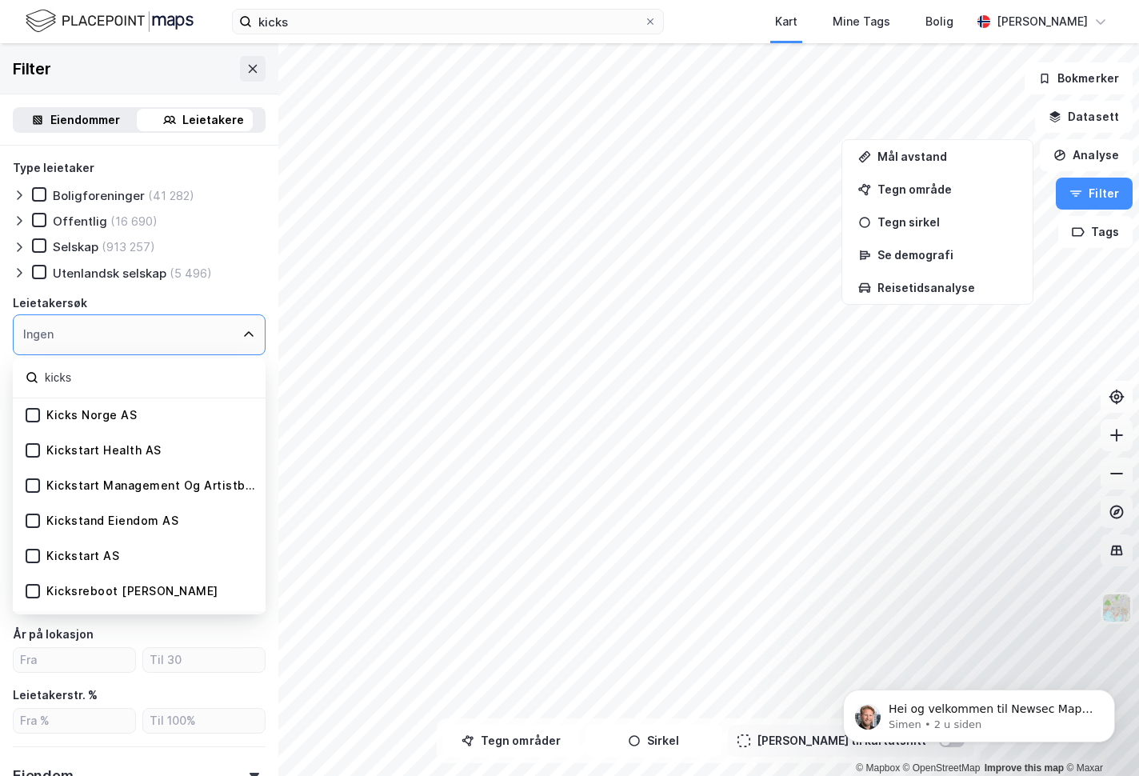
type input "kicks"
click at [66, 413] on div "Kicks Norge AS" at bounding box center [91, 415] width 90 height 15
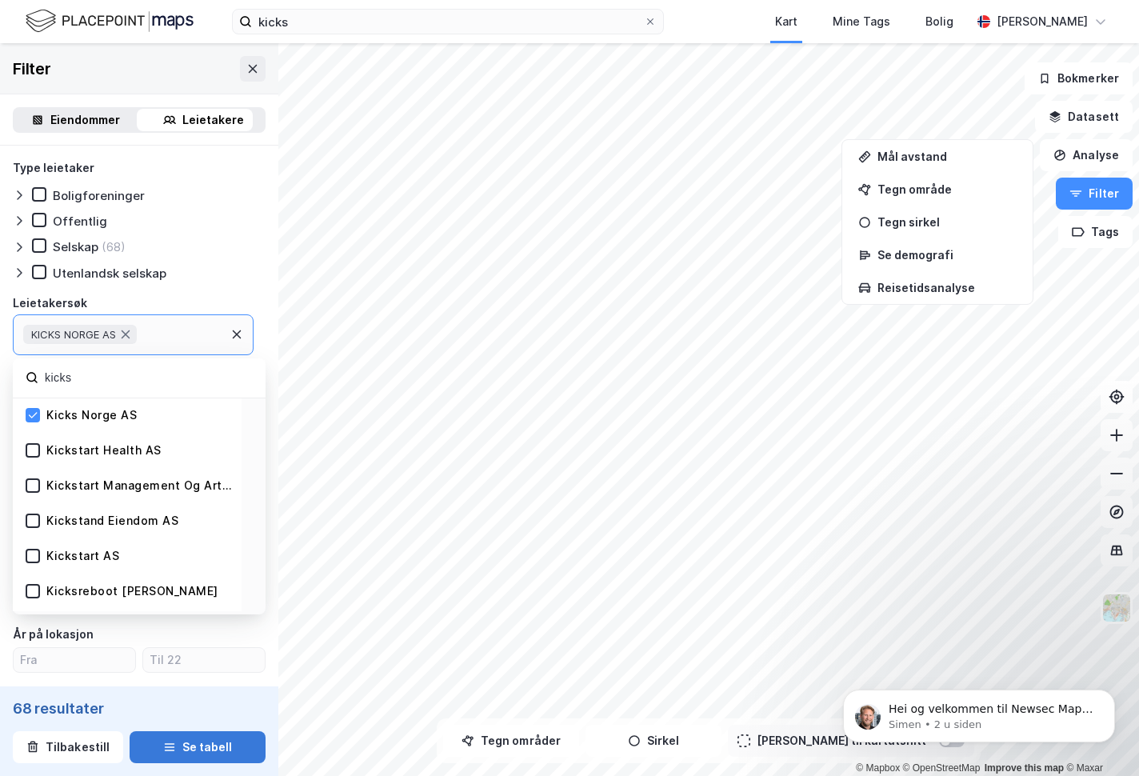
click at [209, 746] on button "Se tabell" at bounding box center [198, 747] width 136 height 32
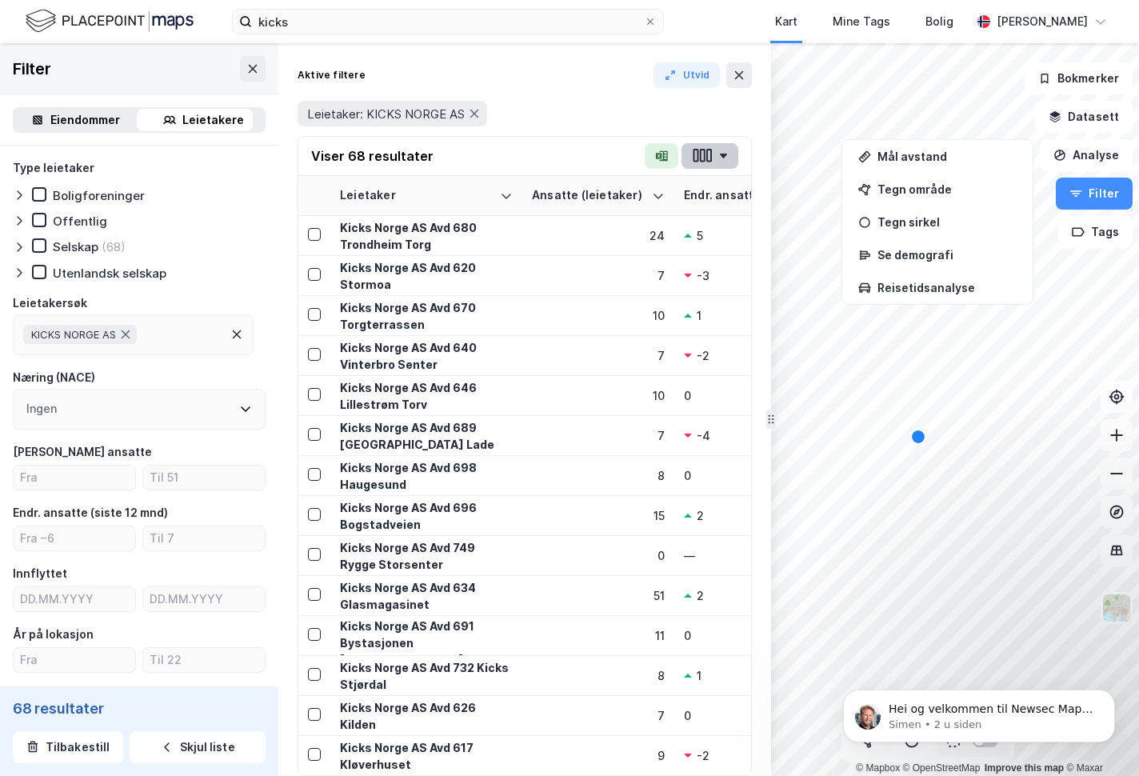
drag, startPoint x: 342, startPoint y: 215, endPoint x: 728, endPoint y: 158, distance: 389.8
click at [522, 216] on td "24" at bounding box center [598, 236] width 152 height 40
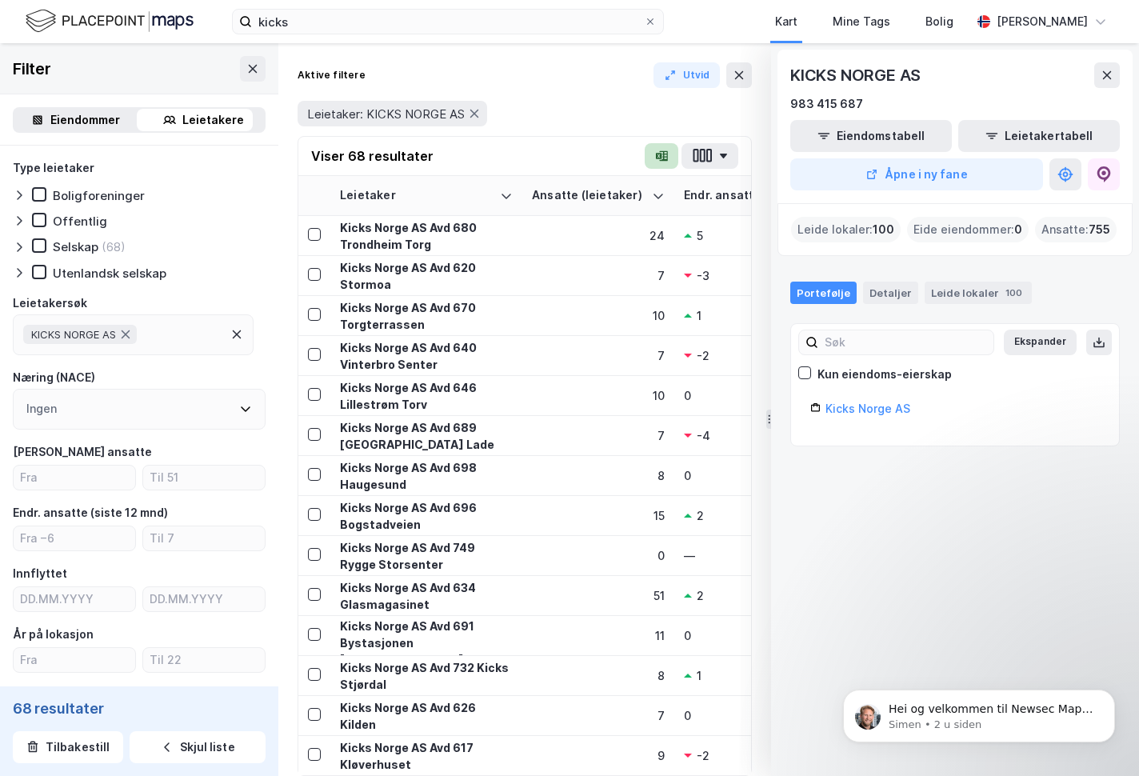
click at [666, 154] on icon "button" at bounding box center [664, 156] width 8 height 10
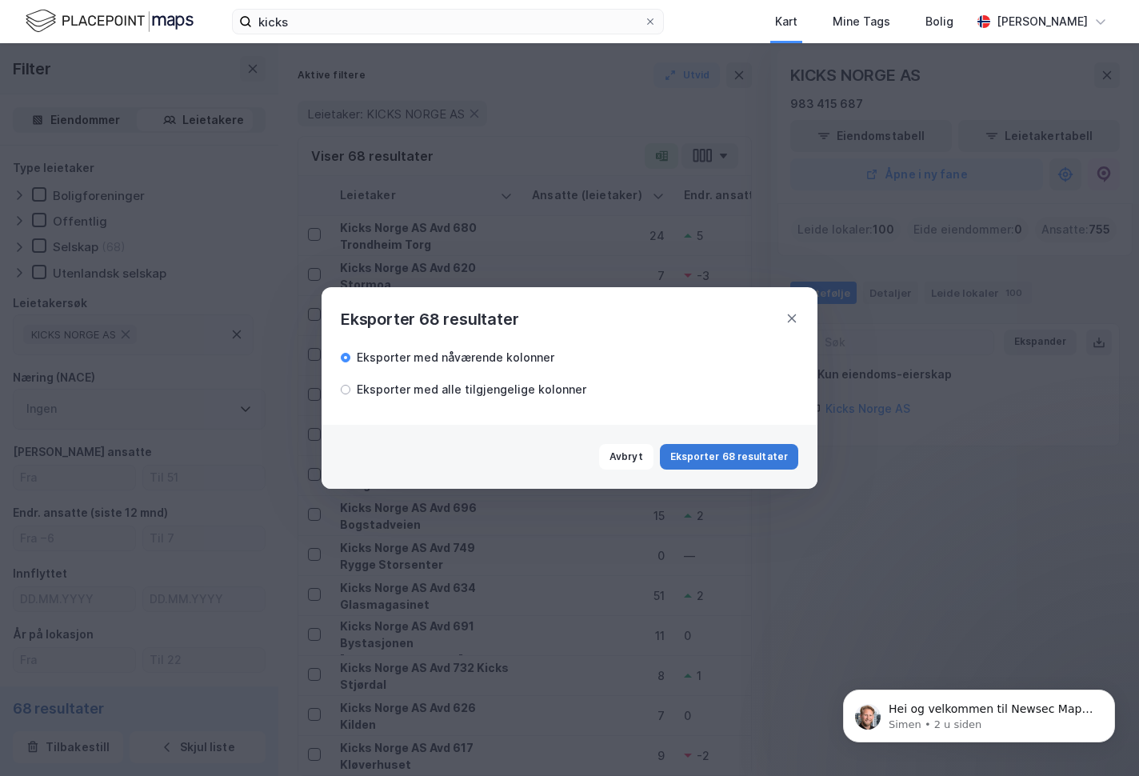
click at [718, 454] on button "Eksporter 68 resultater" at bounding box center [729, 457] width 138 height 26
